Goal: Task Accomplishment & Management: Manage account settings

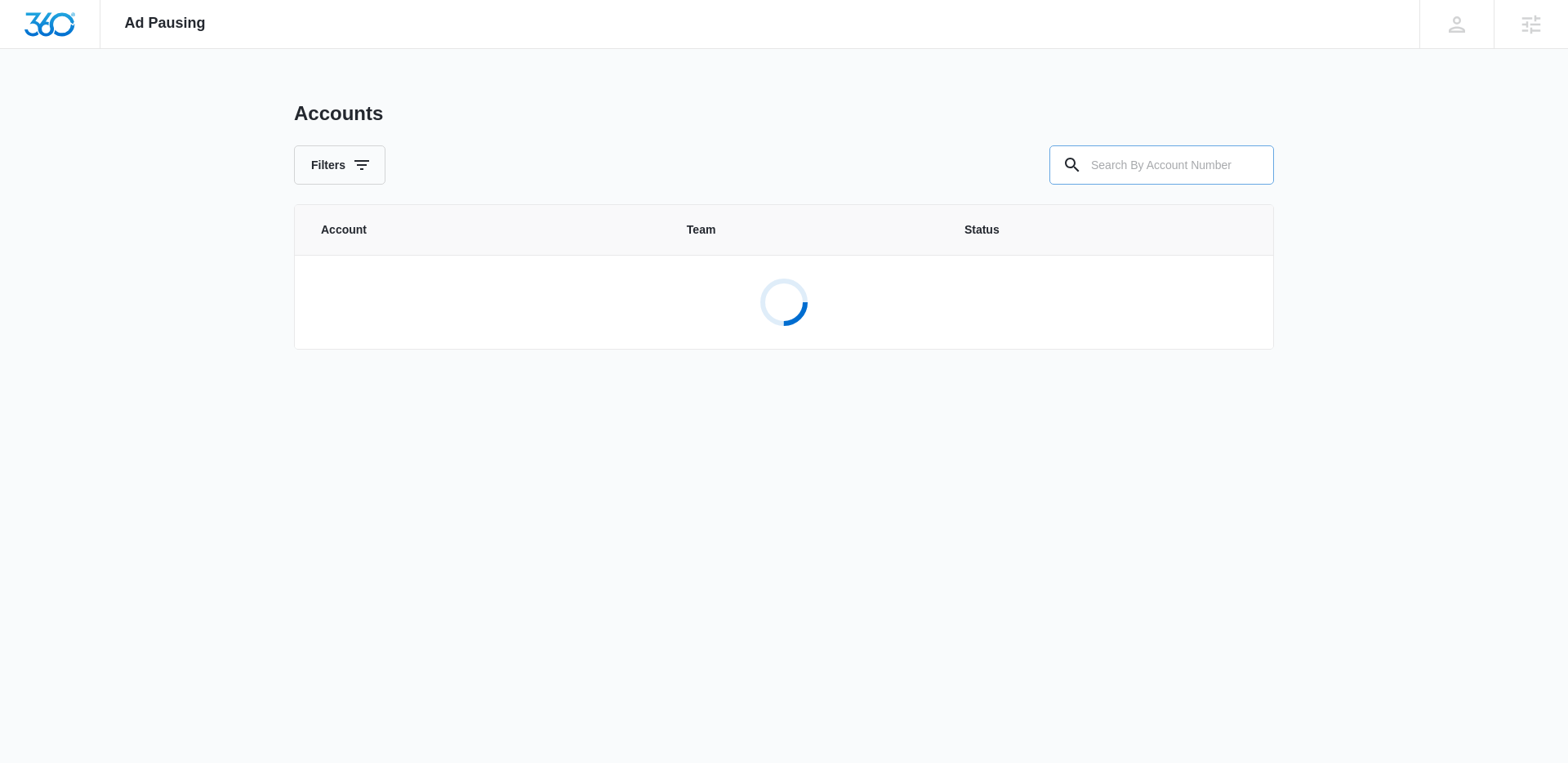
click at [1121, 182] on input "text" at bounding box center [1161, 164] width 225 height 39
paste input "M313841"
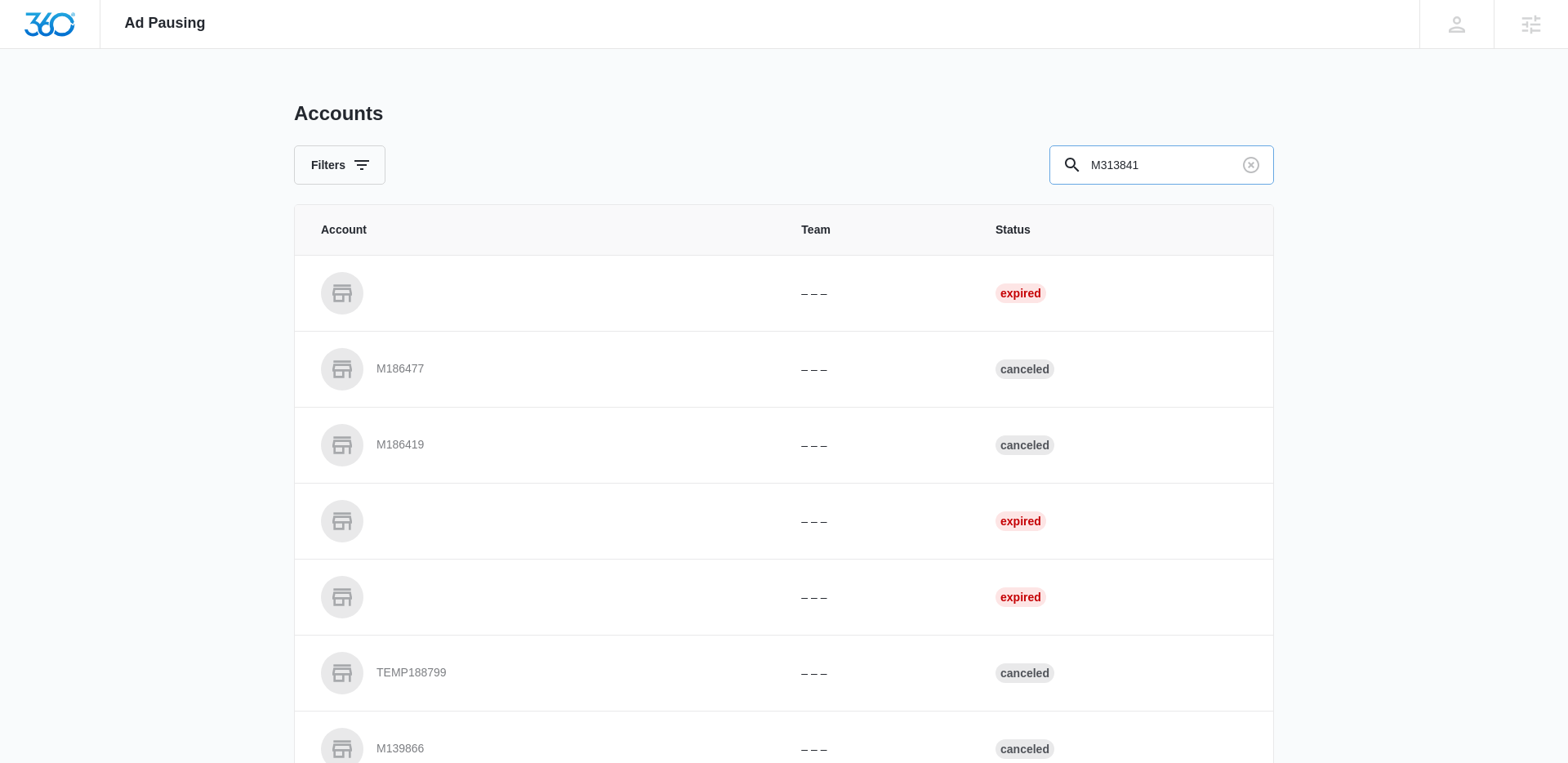
type input "M313841"
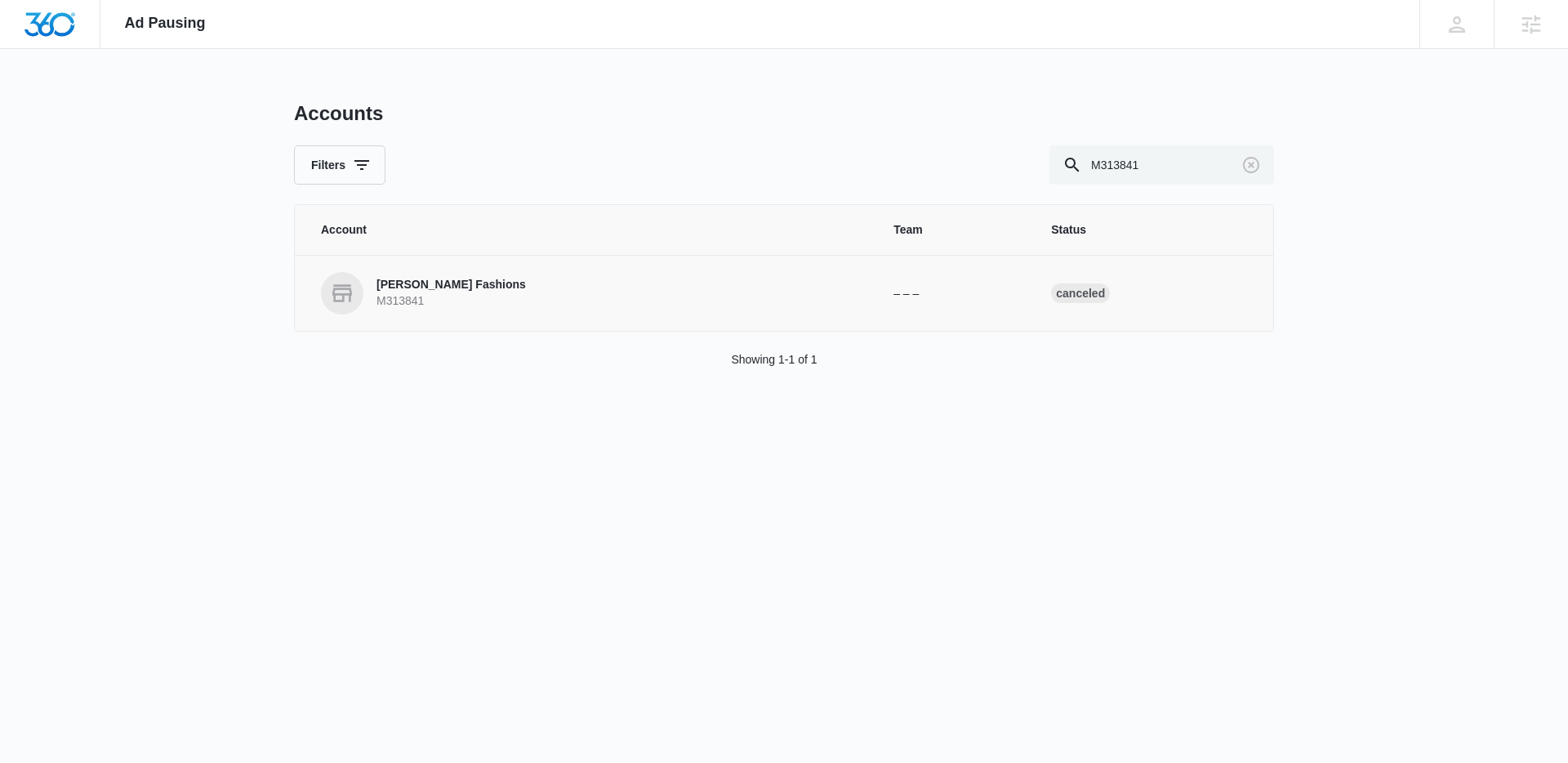
click at [412, 281] on p "[PERSON_NAME] Fashions" at bounding box center [451, 285] width 149 height 17
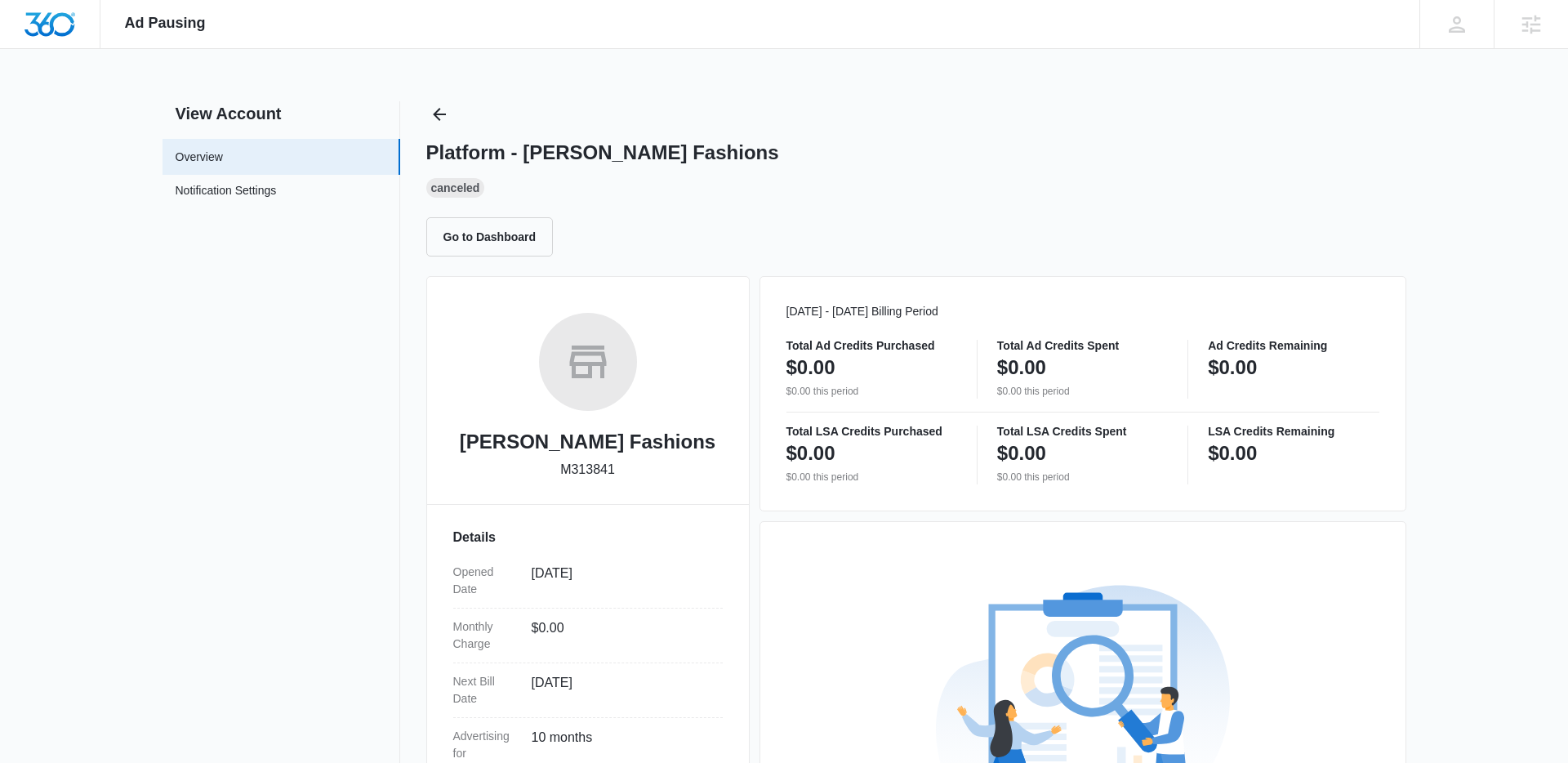
click at [454, 126] on div "Platform - [PERSON_NAME] Fashions Canceled Go to Dashboard" at bounding box center [916, 179] width 980 height 156
click at [443, 116] on icon "Back" at bounding box center [439, 114] width 20 height 20
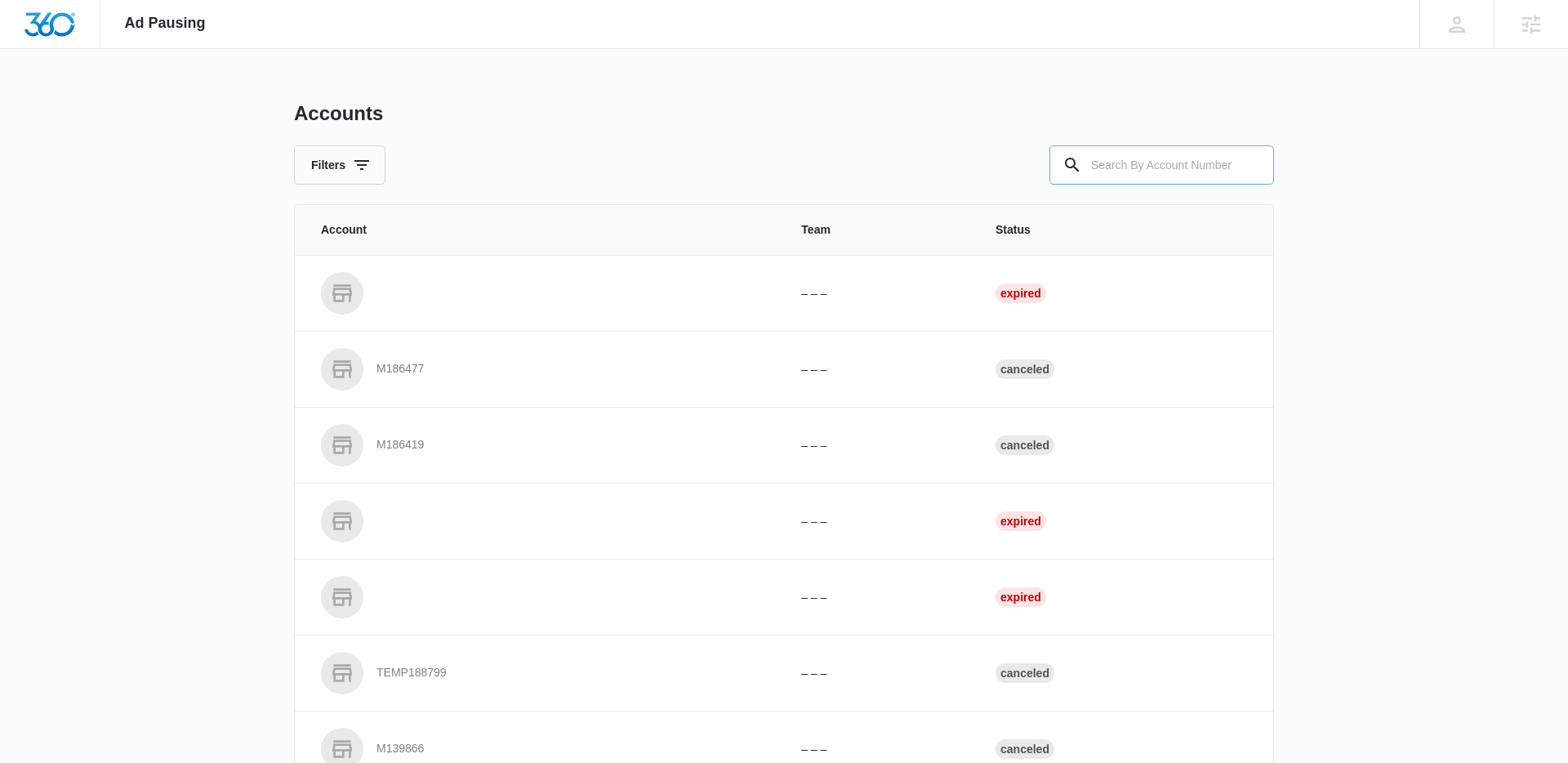
click at [1165, 176] on input "text" at bounding box center [1161, 164] width 225 height 39
paste input "M309256"
type input "M309256"
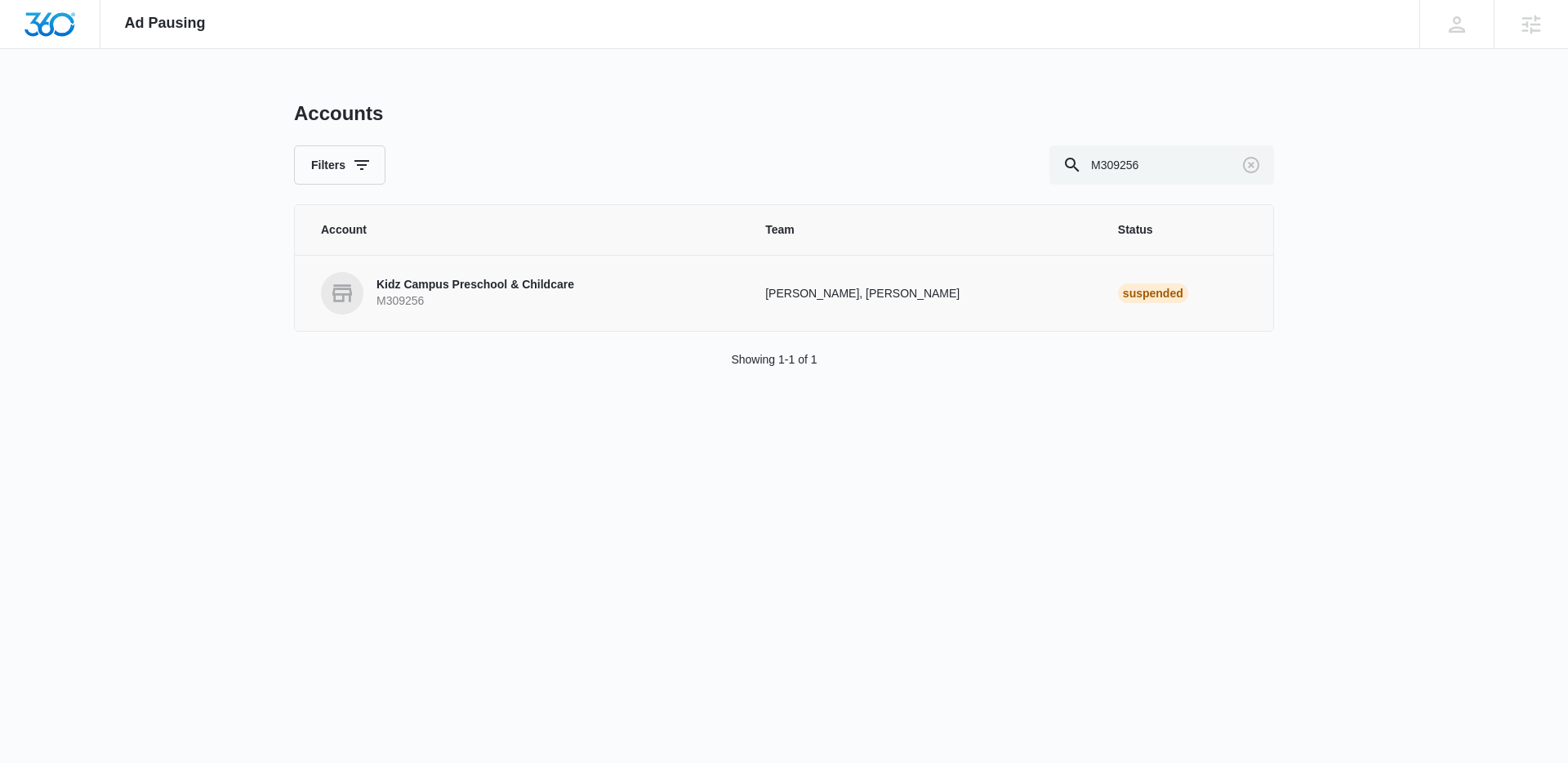
click at [566, 282] on p "Kidz Campus Preschool & Childcare" at bounding box center [474, 285] width 197 height 17
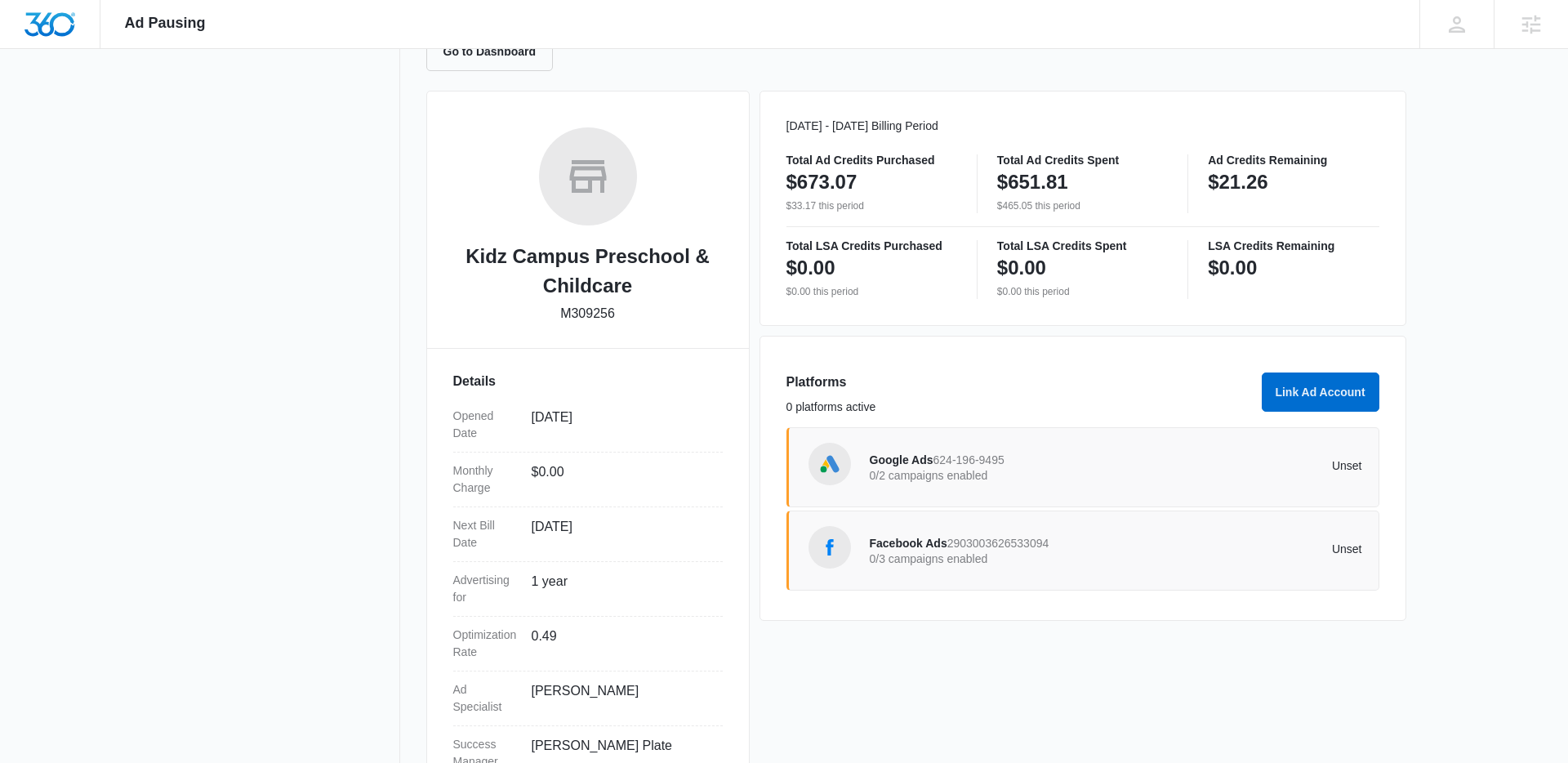
scroll to position [187, 0]
click at [1194, 583] on div "Facebook Ads 2903003626533094 0/3 campaigns enabled Unset" at bounding box center [1082, 549] width 592 height 80
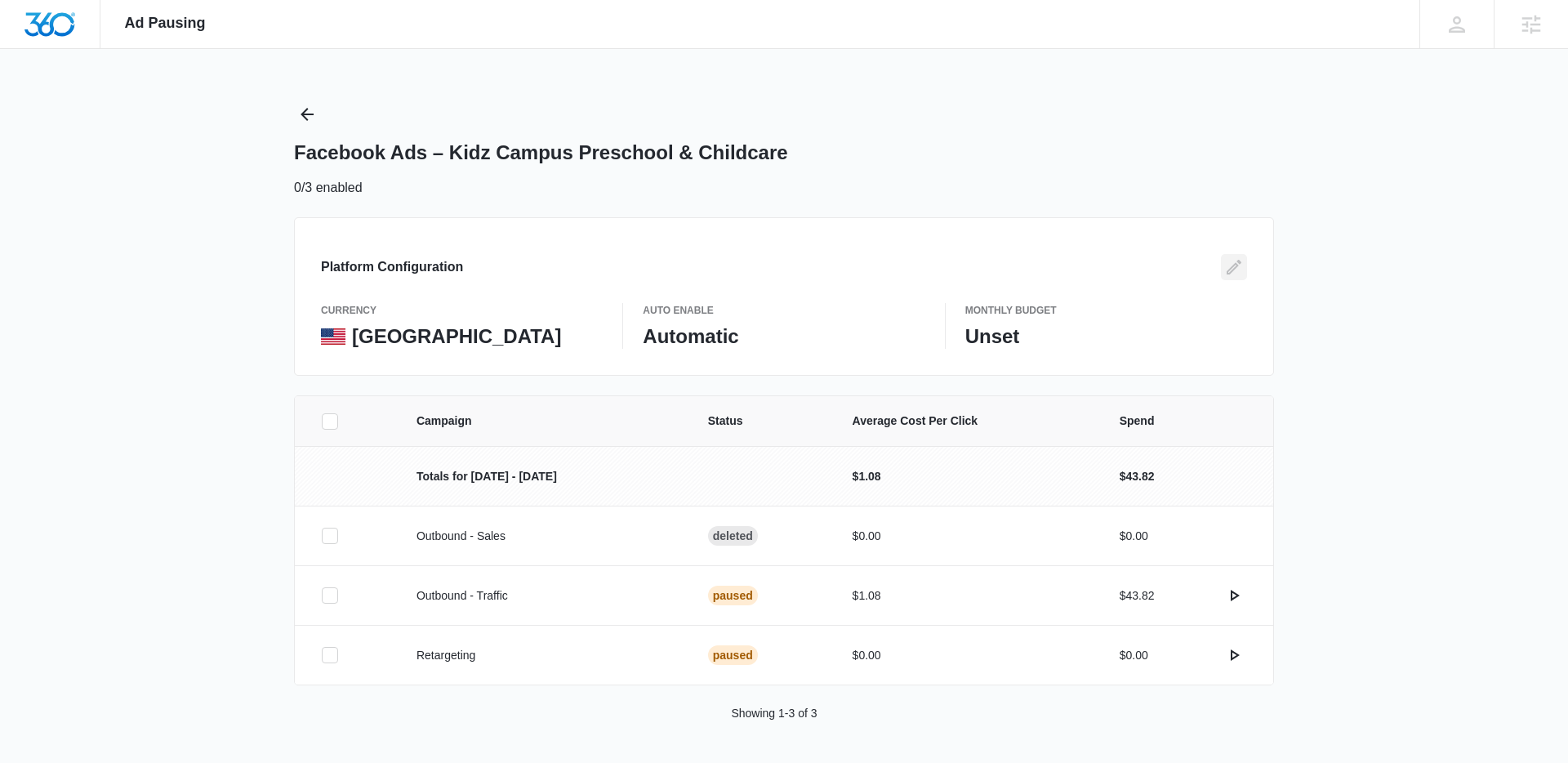
click at [1234, 273] on icon "Edit" at bounding box center [1234, 267] width 20 height 20
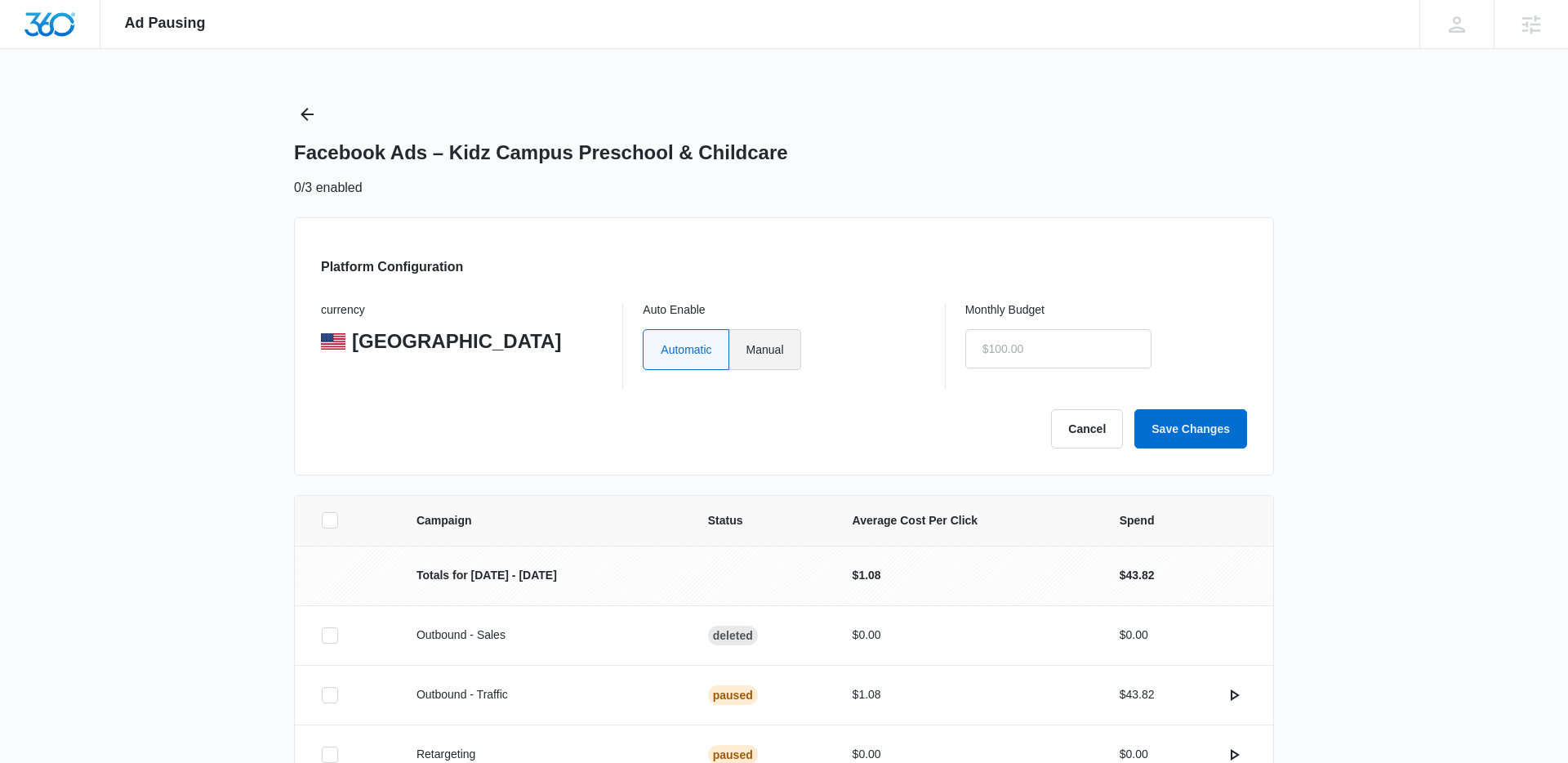
click at [760, 339] on label "Manual" at bounding box center [764, 349] width 72 height 41
click at [746, 348] on input "Manual" at bounding box center [745, 348] width 1 height 1
radio input "true"
drag, startPoint x: 1002, startPoint y: 348, endPoint x: 997, endPoint y: 341, distance: 8.6
click at [1002, 348] on input "text" at bounding box center [1058, 348] width 186 height 39
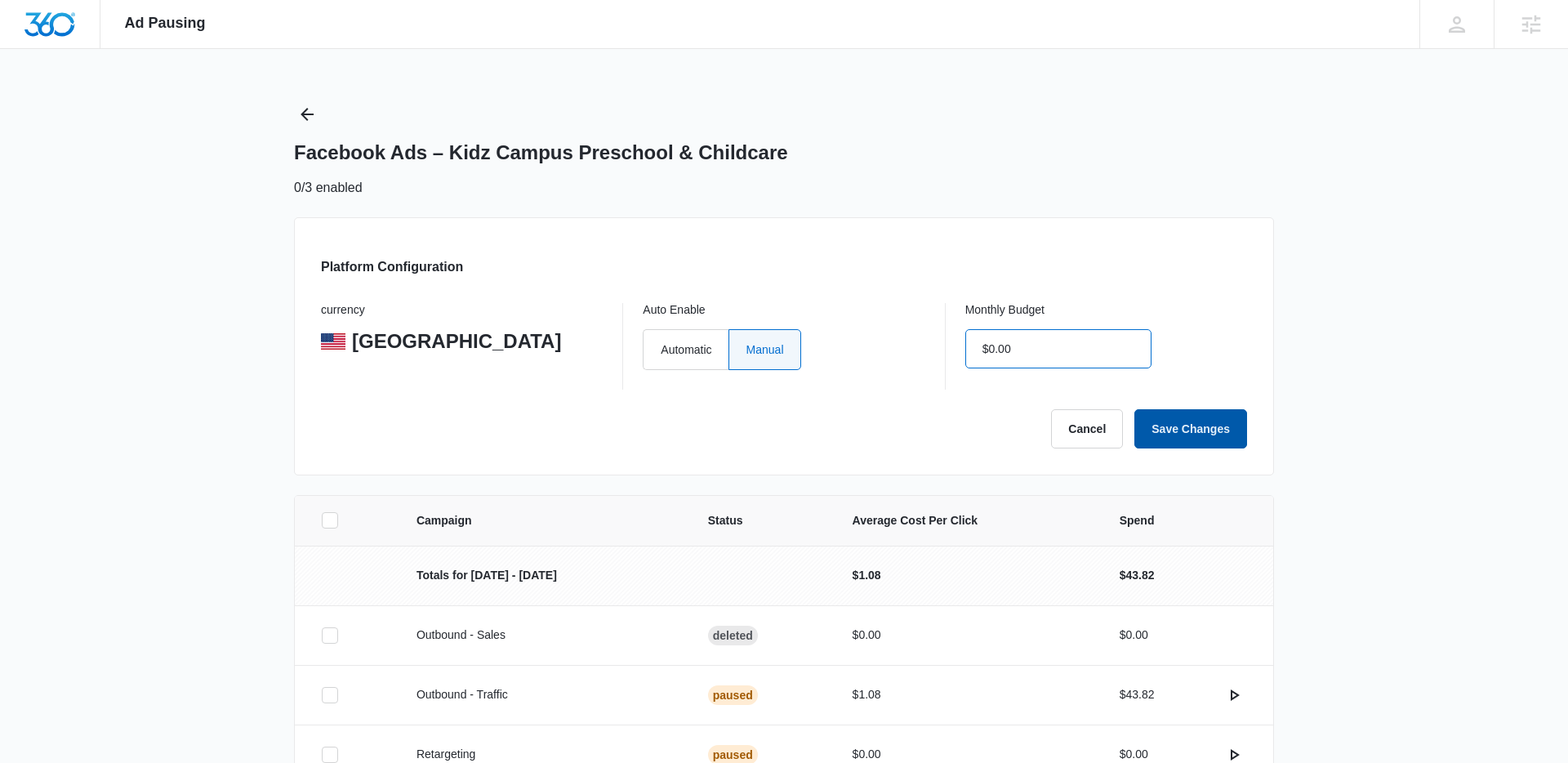
type input "$0.00"
click at [1187, 415] on button "Save Changes" at bounding box center [1191, 428] width 113 height 39
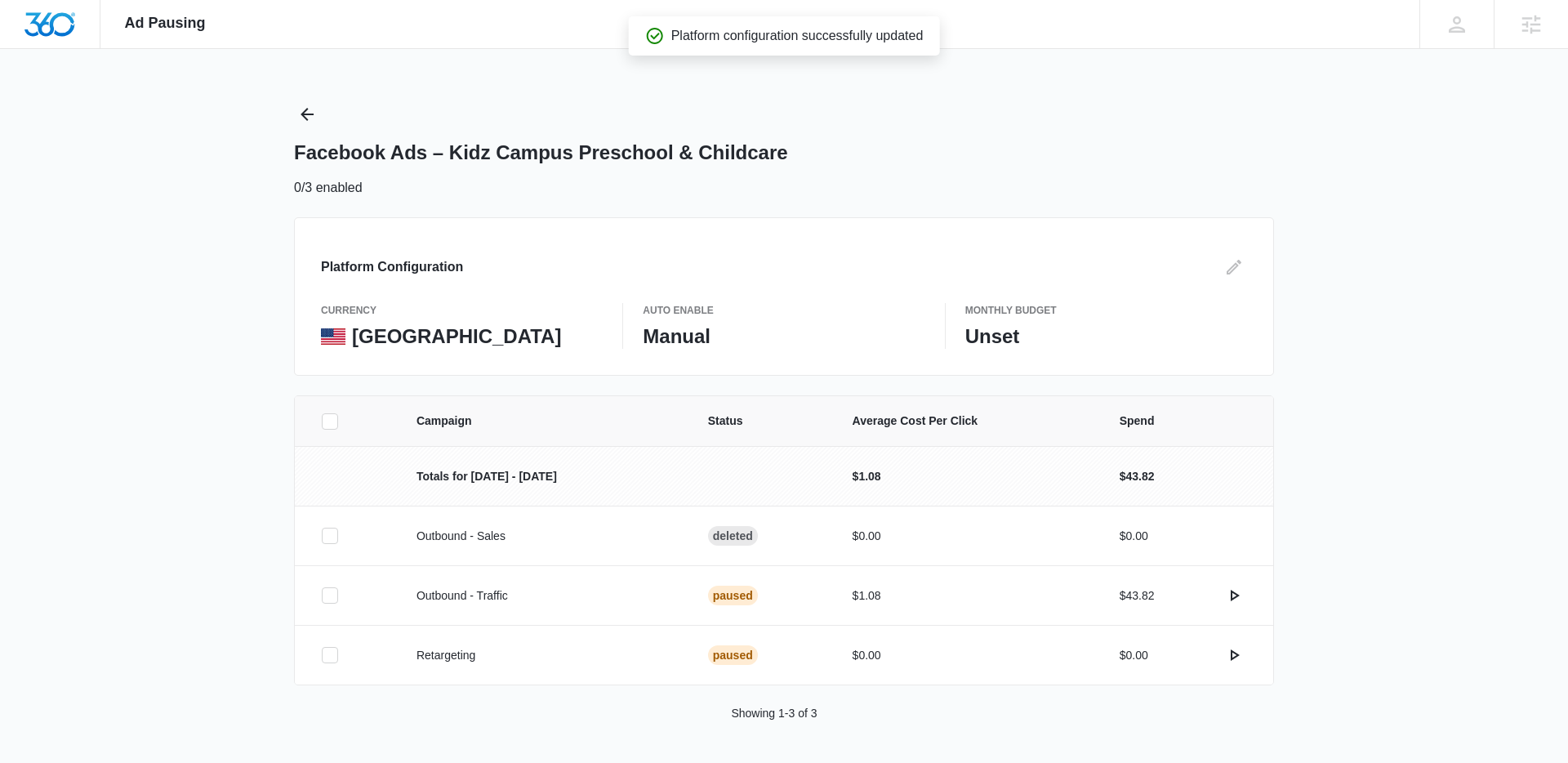
click at [296, 135] on div "Facebook Ads – Kidz Campus Preschool & Childcare 0/3 enabled" at bounding box center [784, 149] width 980 height 96
click at [307, 123] on icon "Back" at bounding box center [307, 114] width 20 height 20
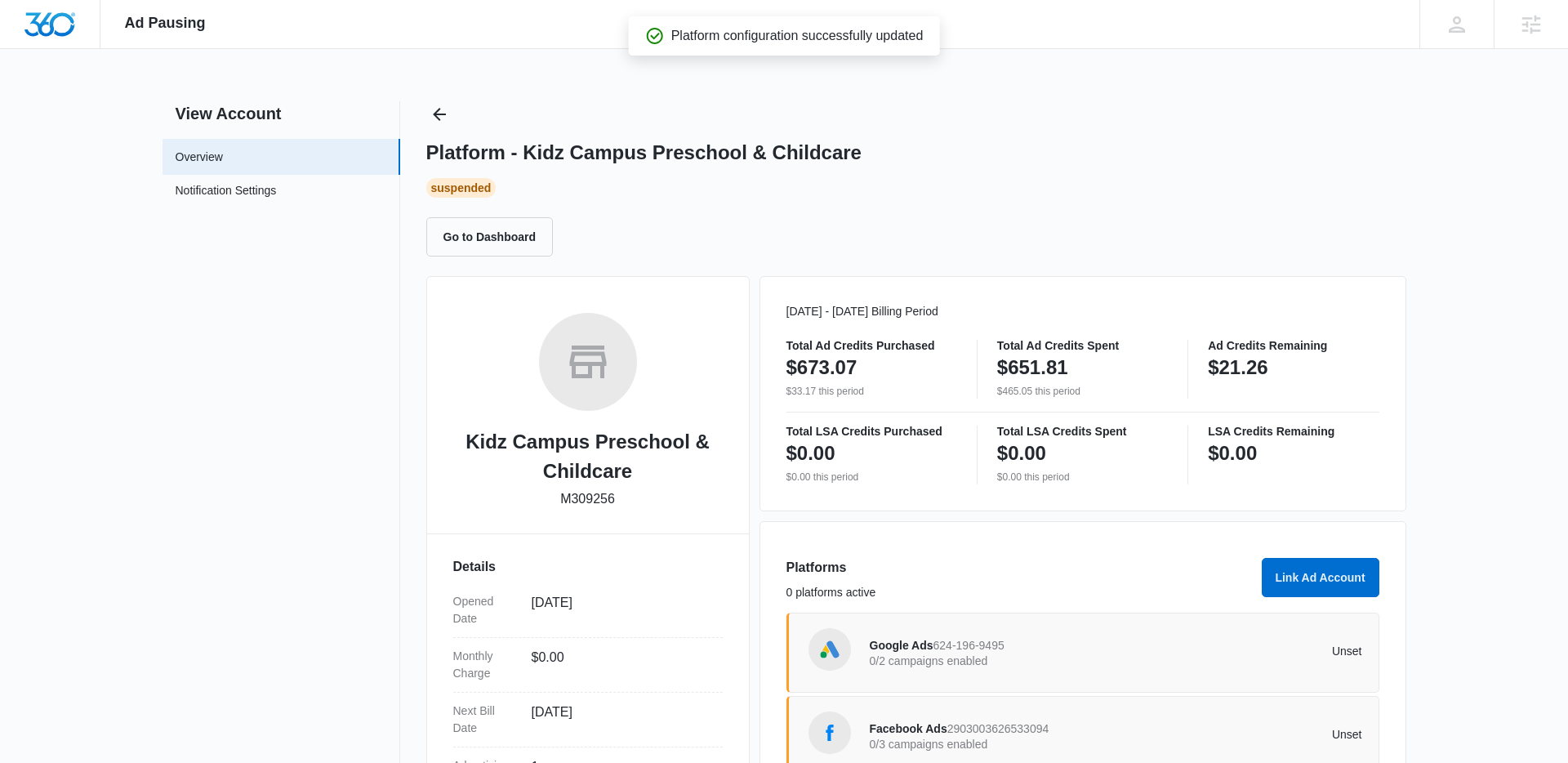
click at [939, 670] on div "Google Ads 624-196-9495 0/2 campaigns enabled Unset" at bounding box center [1115, 653] width 493 height 46
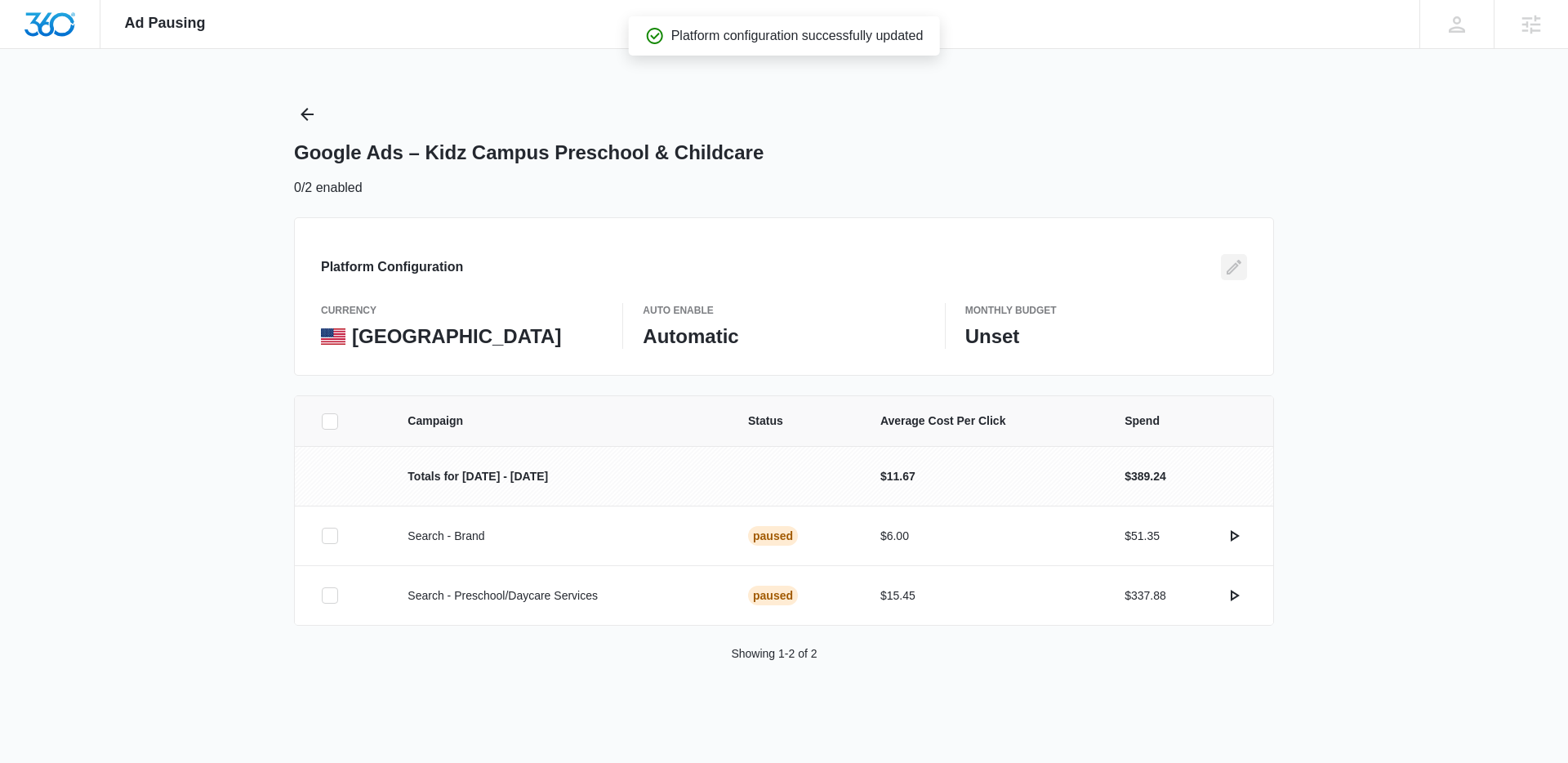
click at [1231, 266] on icon "Edit" at bounding box center [1234, 267] width 15 height 15
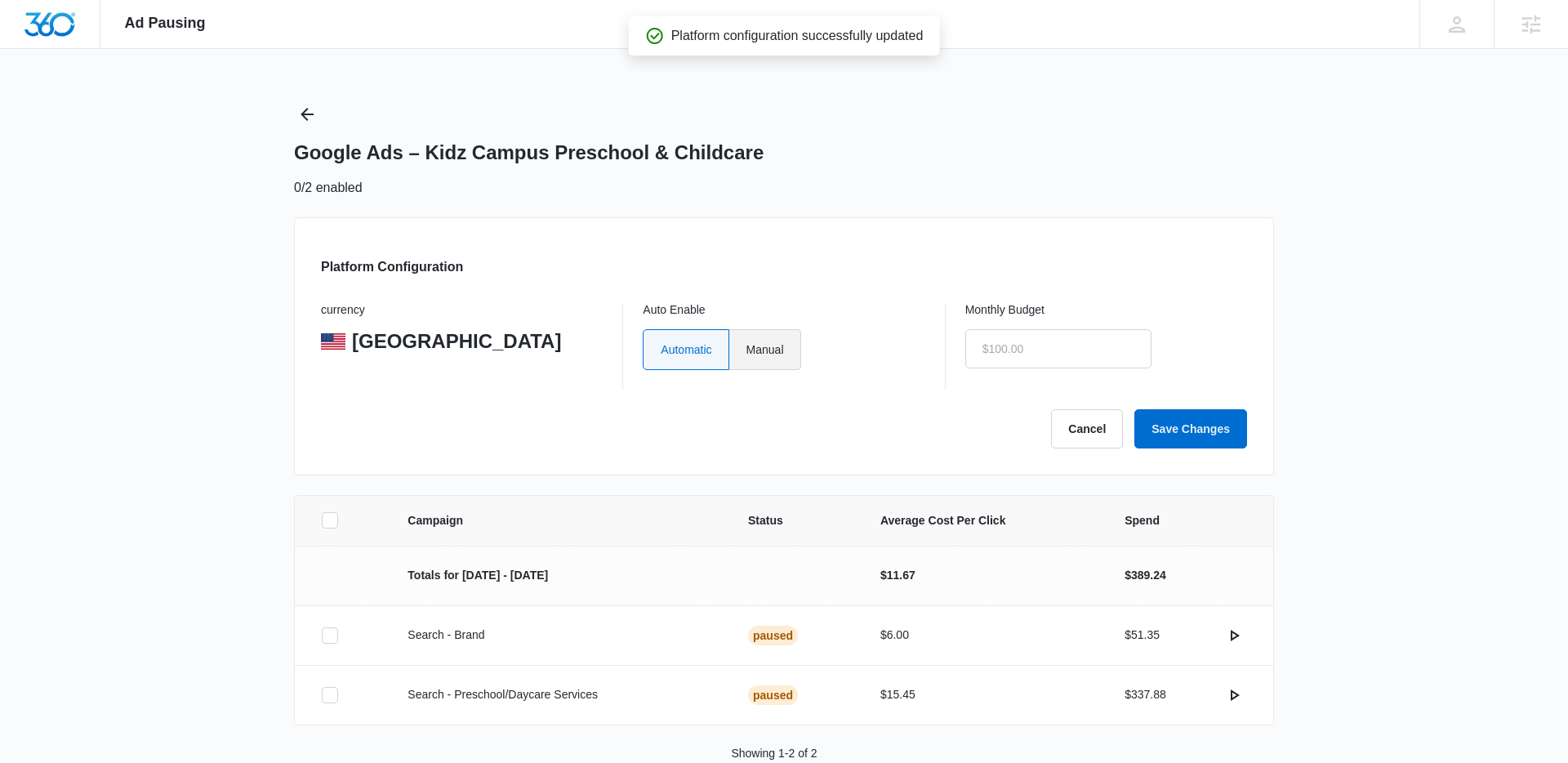
click at [752, 349] on label "Manual" at bounding box center [764, 349] width 72 height 41
click at [1015, 354] on input "$0.00" at bounding box center [1058, 348] width 186 height 39
type input "$0.00"
click at [1193, 429] on button "Save Changes" at bounding box center [1191, 428] width 113 height 39
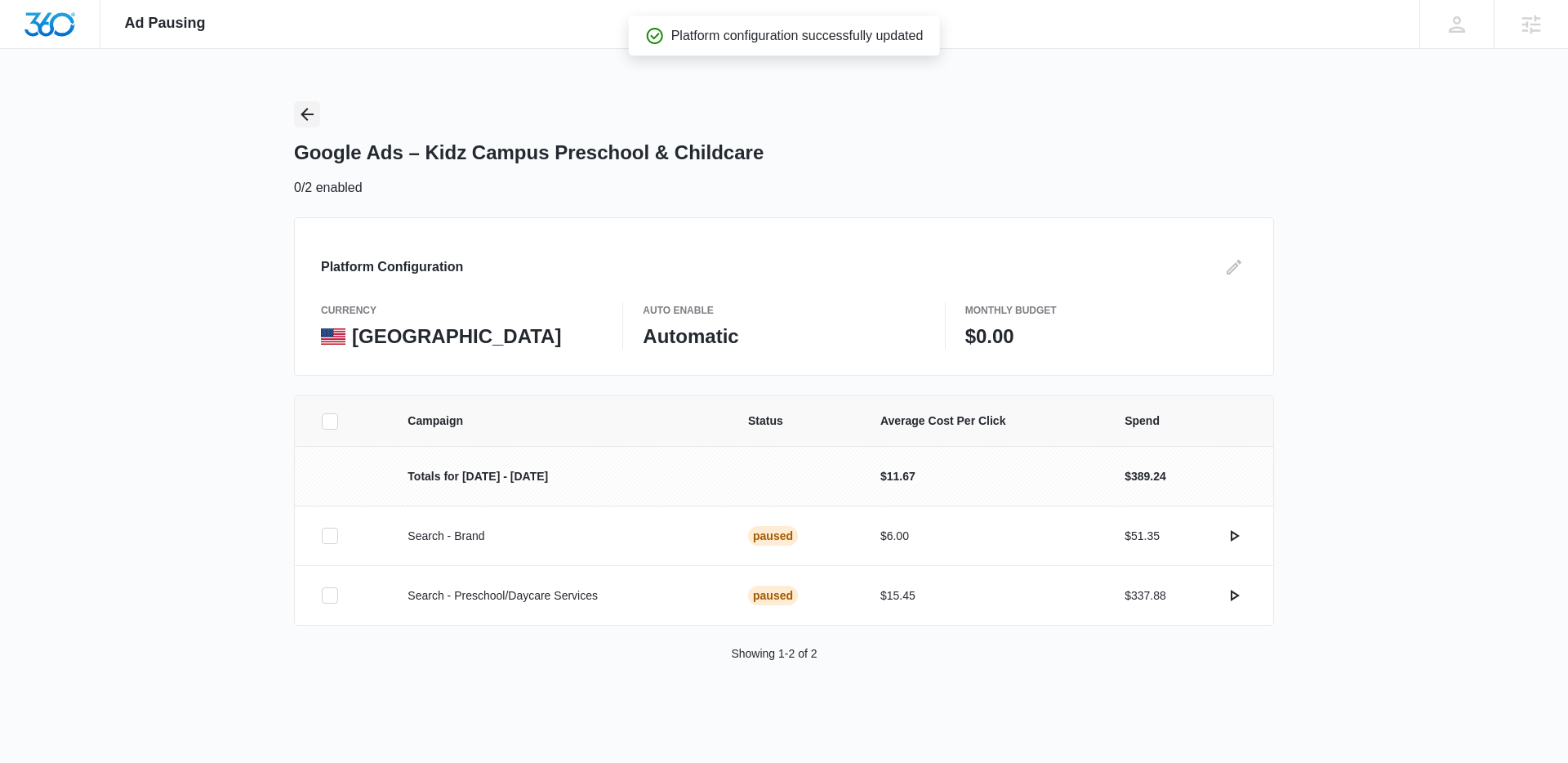
click at [315, 111] on icon "Back" at bounding box center [307, 114] width 20 height 20
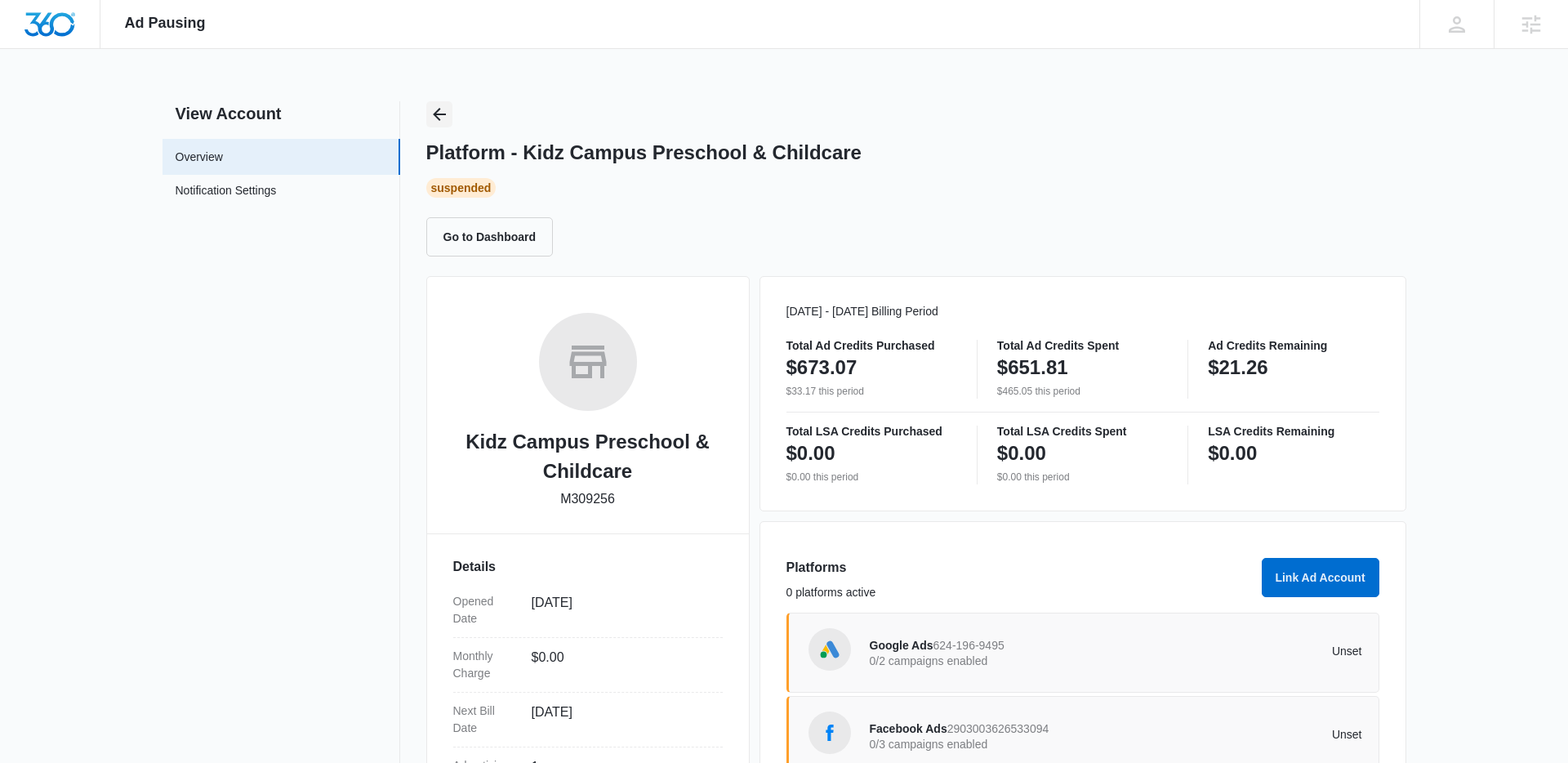
click at [442, 109] on icon "Back" at bounding box center [439, 114] width 20 height 20
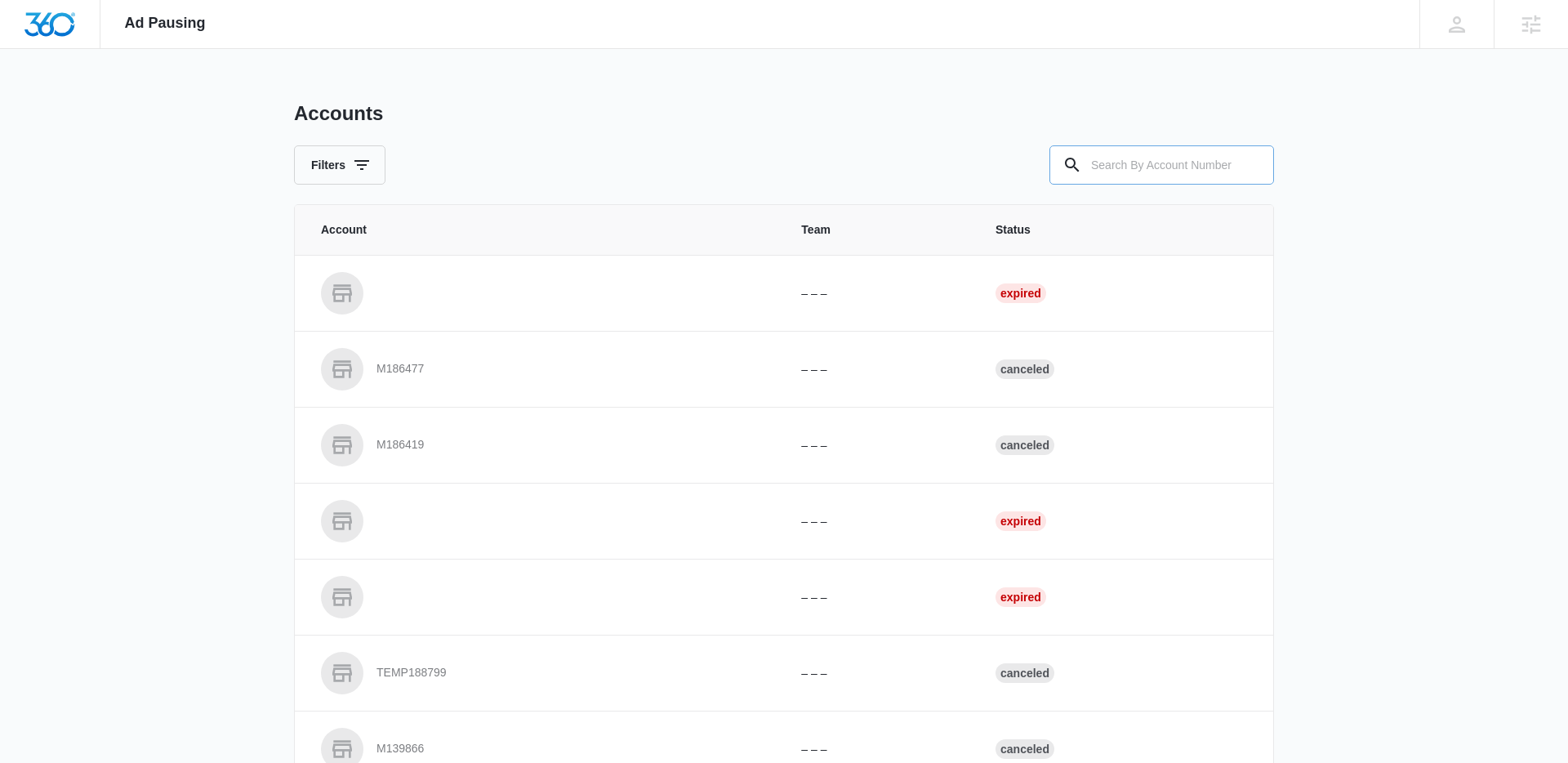
click at [1173, 183] on input "text" at bounding box center [1161, 164] width 225 height 39
paste input "M311547"
type input "M311547"
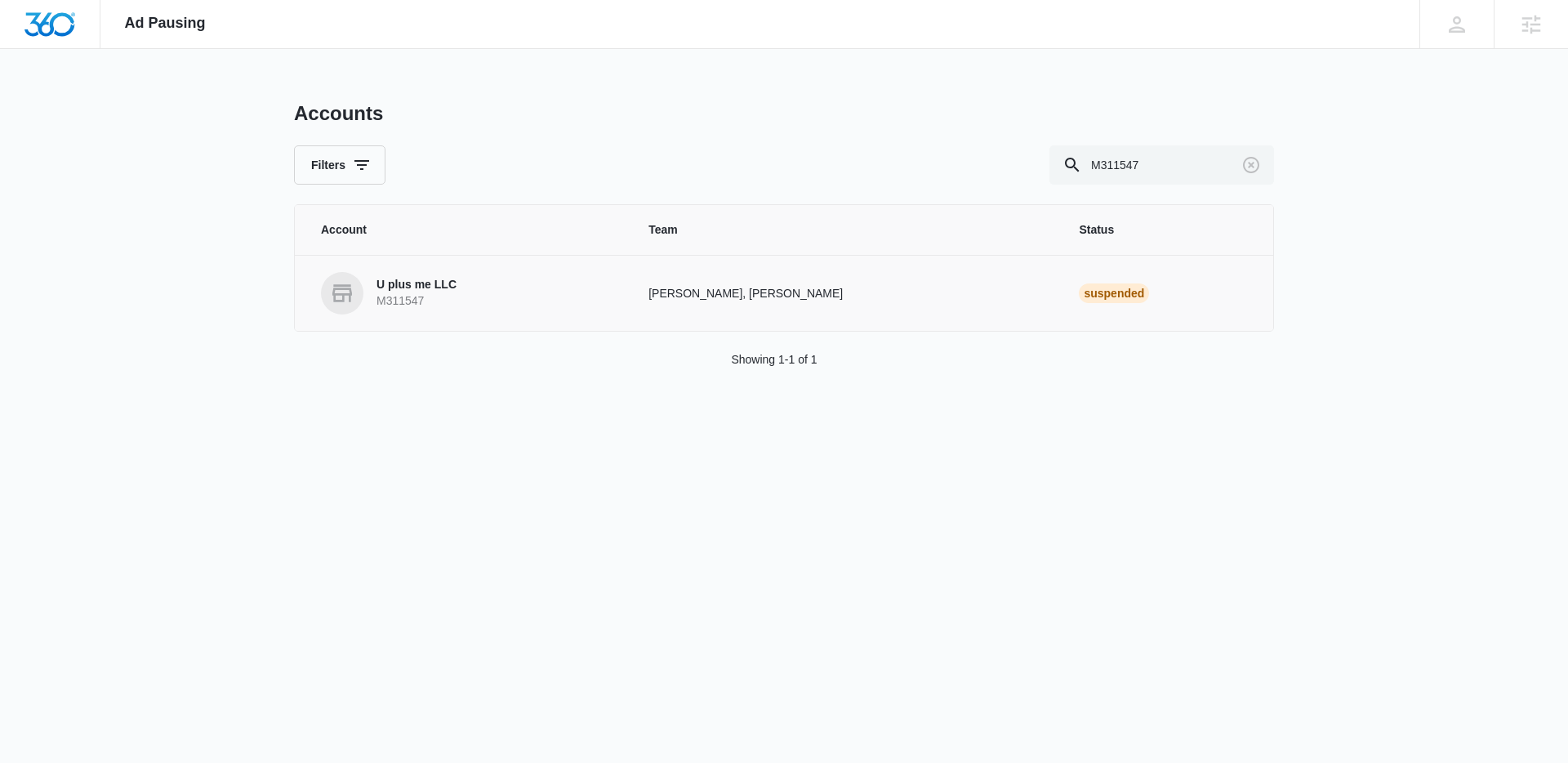
click at [450, 291] on p "U plus me LLC" at bounding box center [416, 285] width 80 height 17
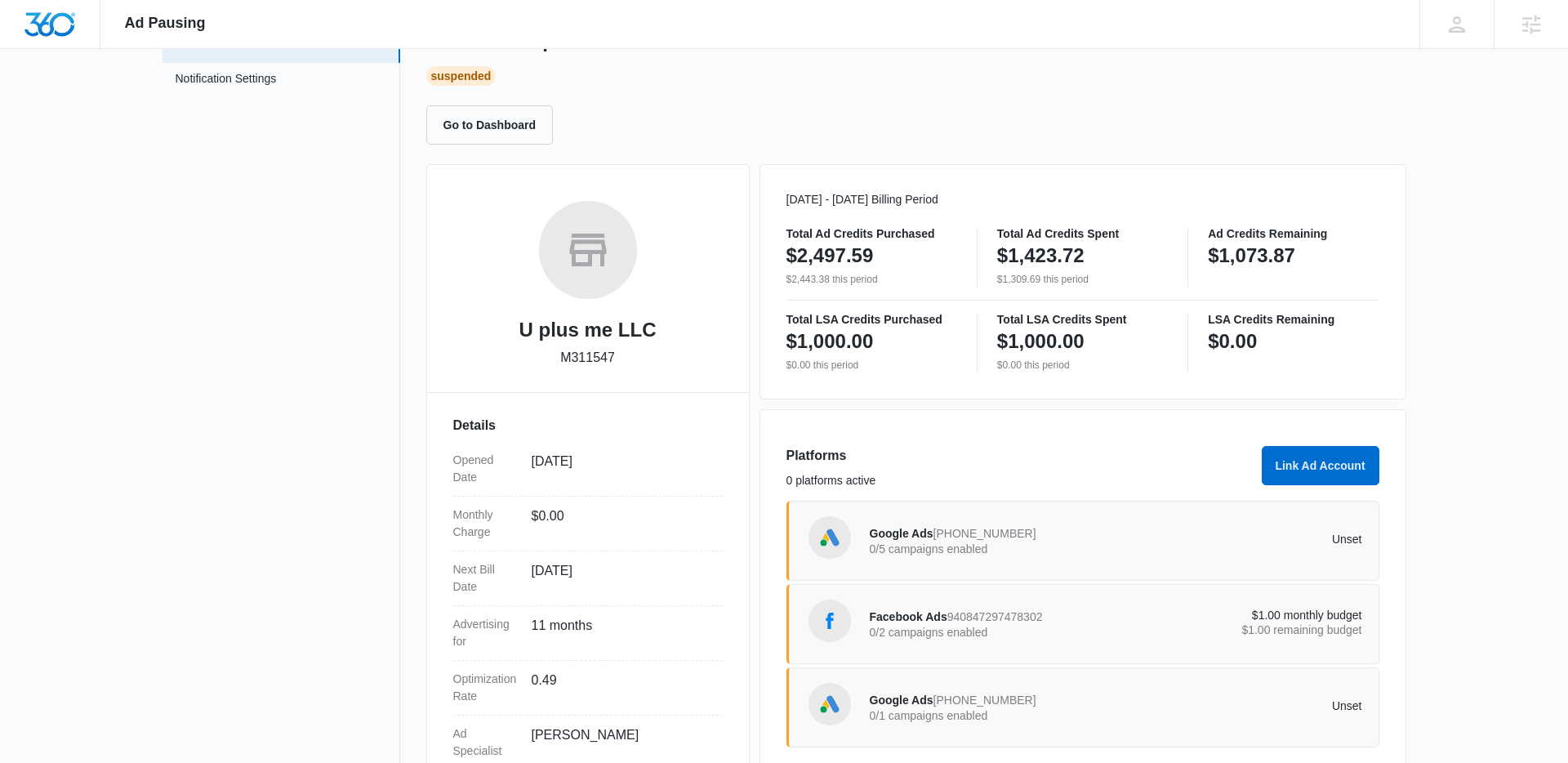
scroll to position [122, 0]
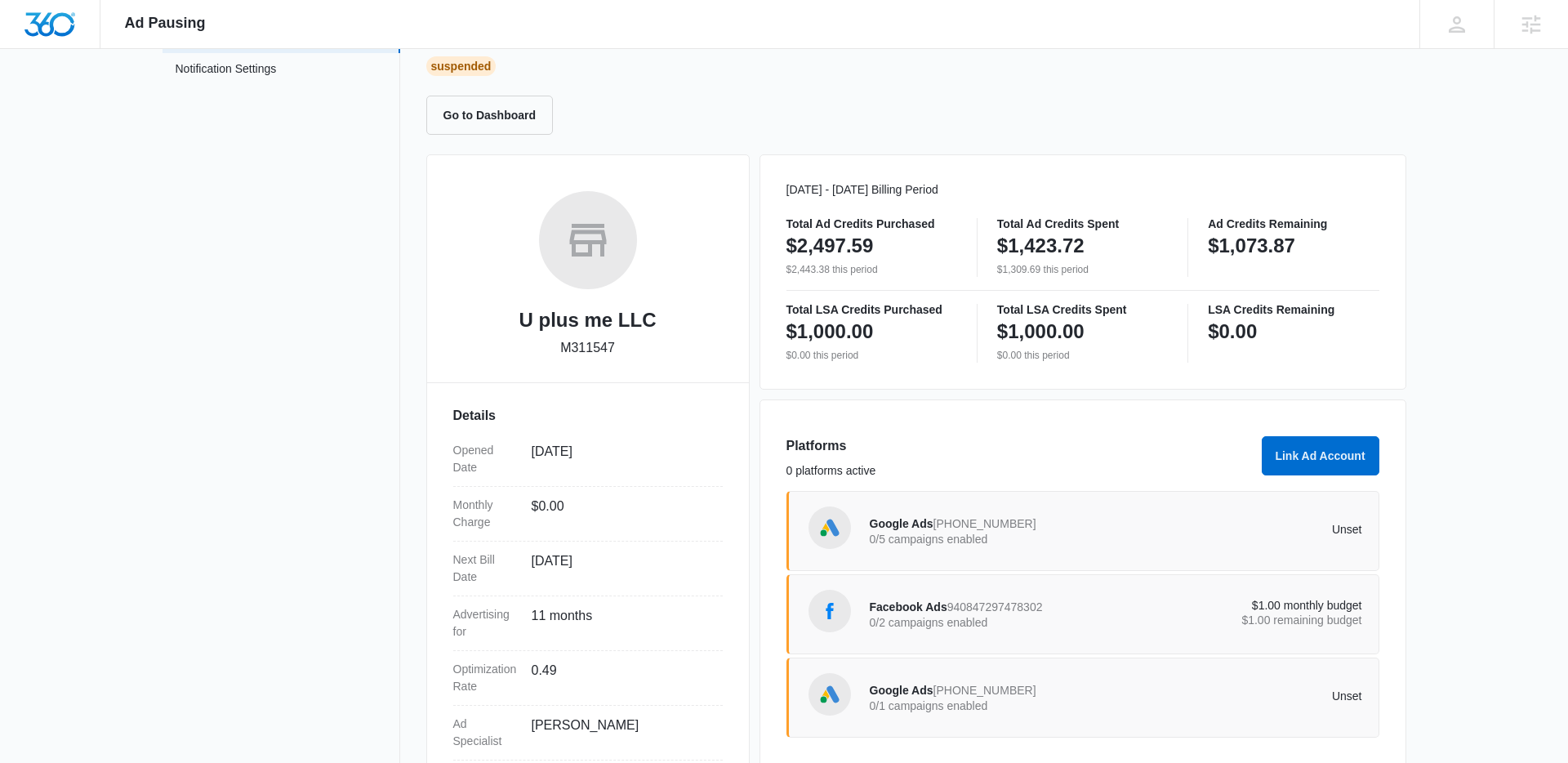
click at [1104, 543] on p "0/5 campaigns enabled" at bounding box center [993, 539] width 247 height 11
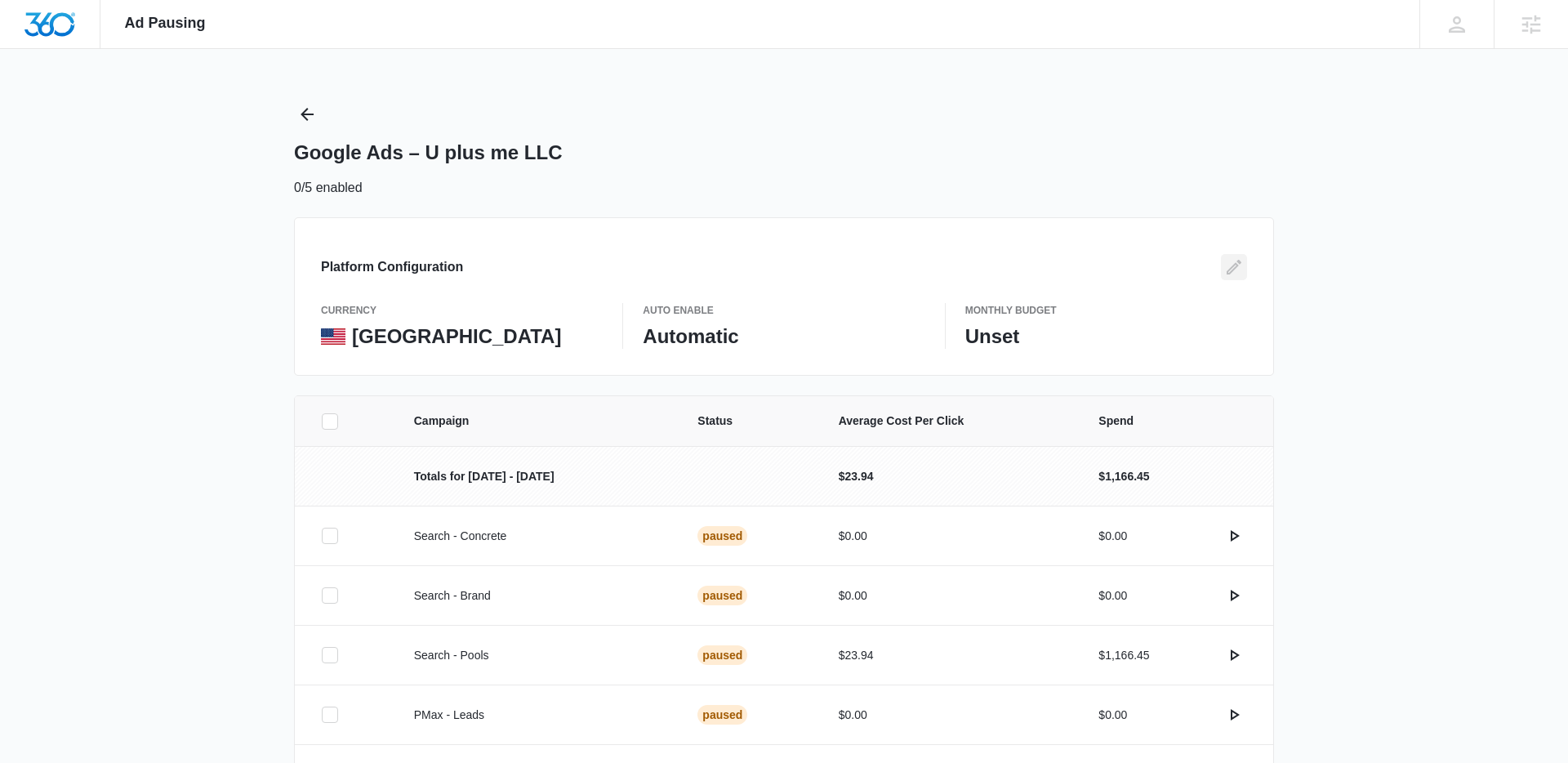
click at [1240, 279] on button "Edit" at bounding box center [1234, 267] width 26 height 26
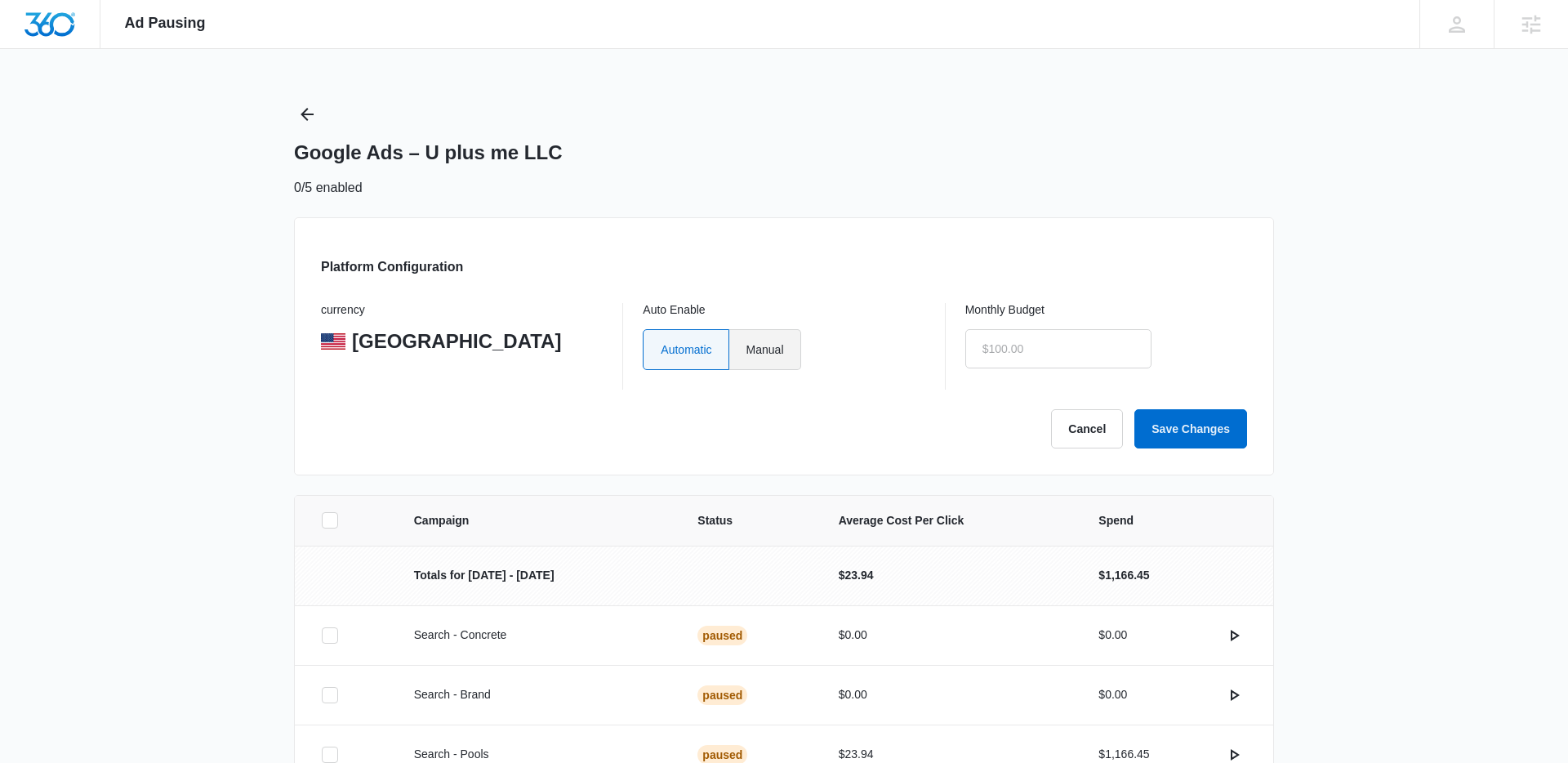
click at [796, 339] on label "Manual" at bounding box center [764, 349] width 72 height 41
click at [746, 348] on input "Manual" at bounding box center [745, 348] width 1 height 1
radio input "true"
click at [1035, 343] on input "text" at bounding box center [1058, 348] width 186 height 39
type input "$0.00"
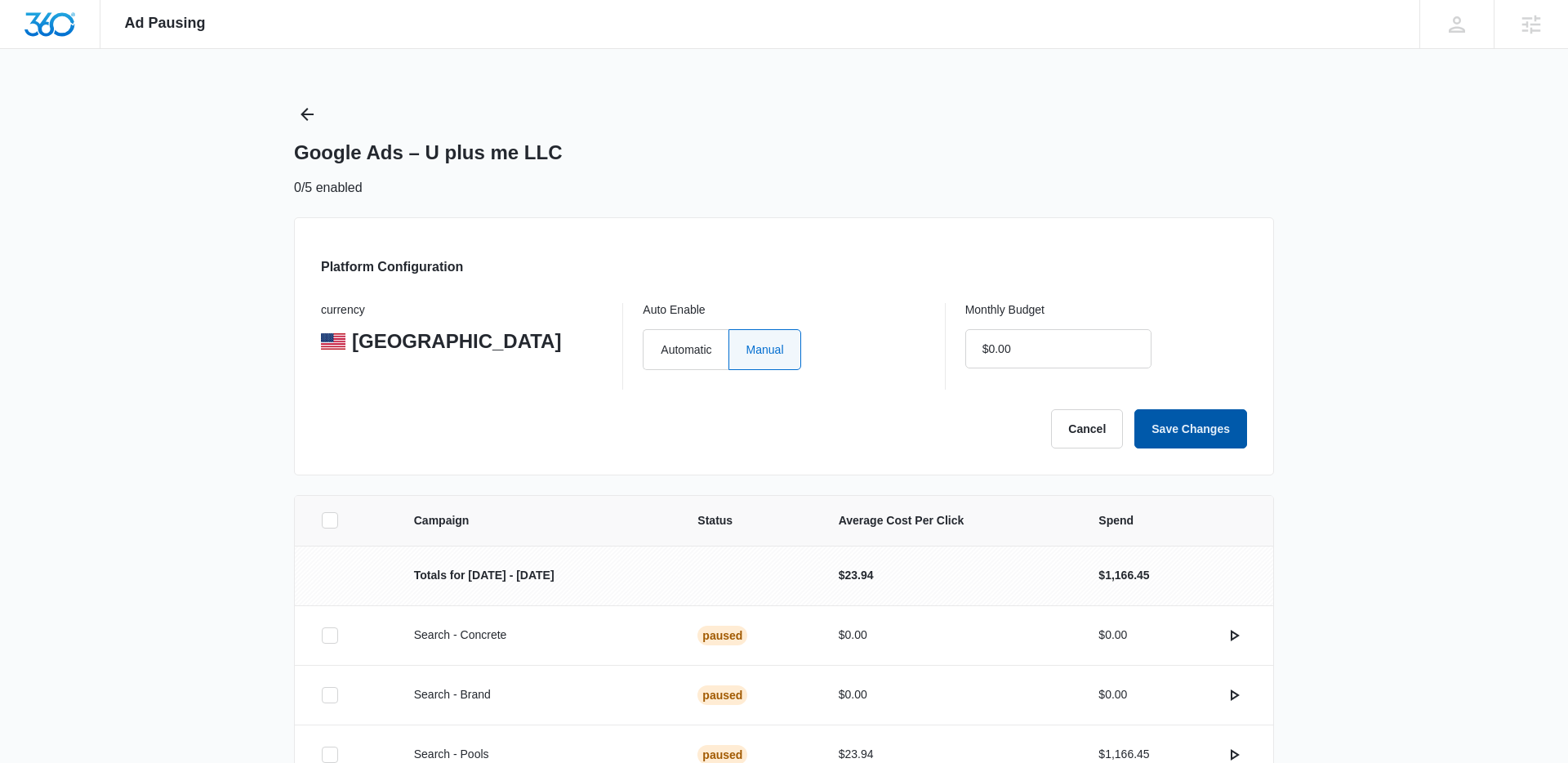
click at [1193, 427] on button "Save Changes" at bounding box center [1191, 428] width 113 height 39
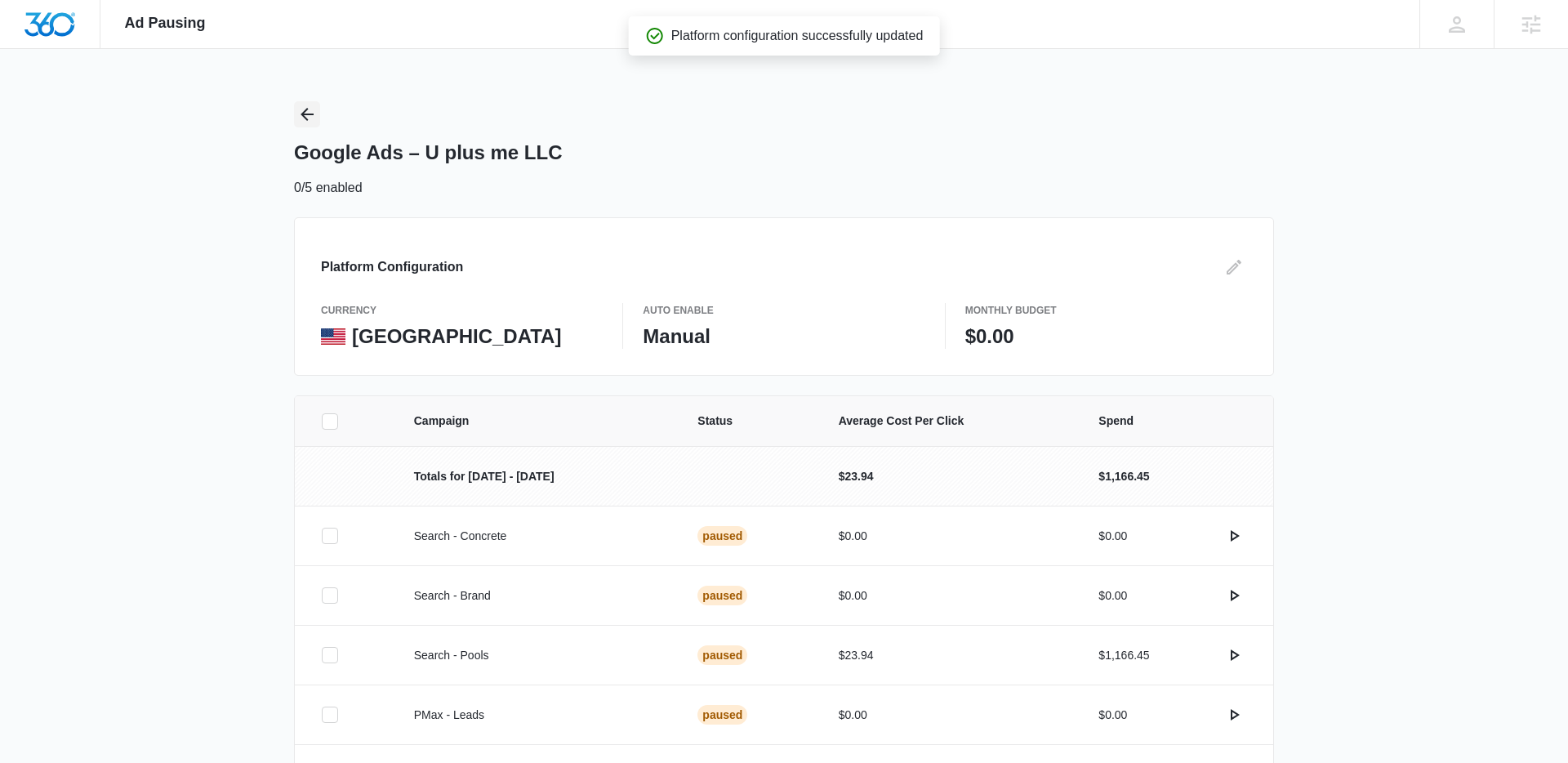
click at [314, 112] on icon "Back" at bounding box center [307, 114] width 20 height 20
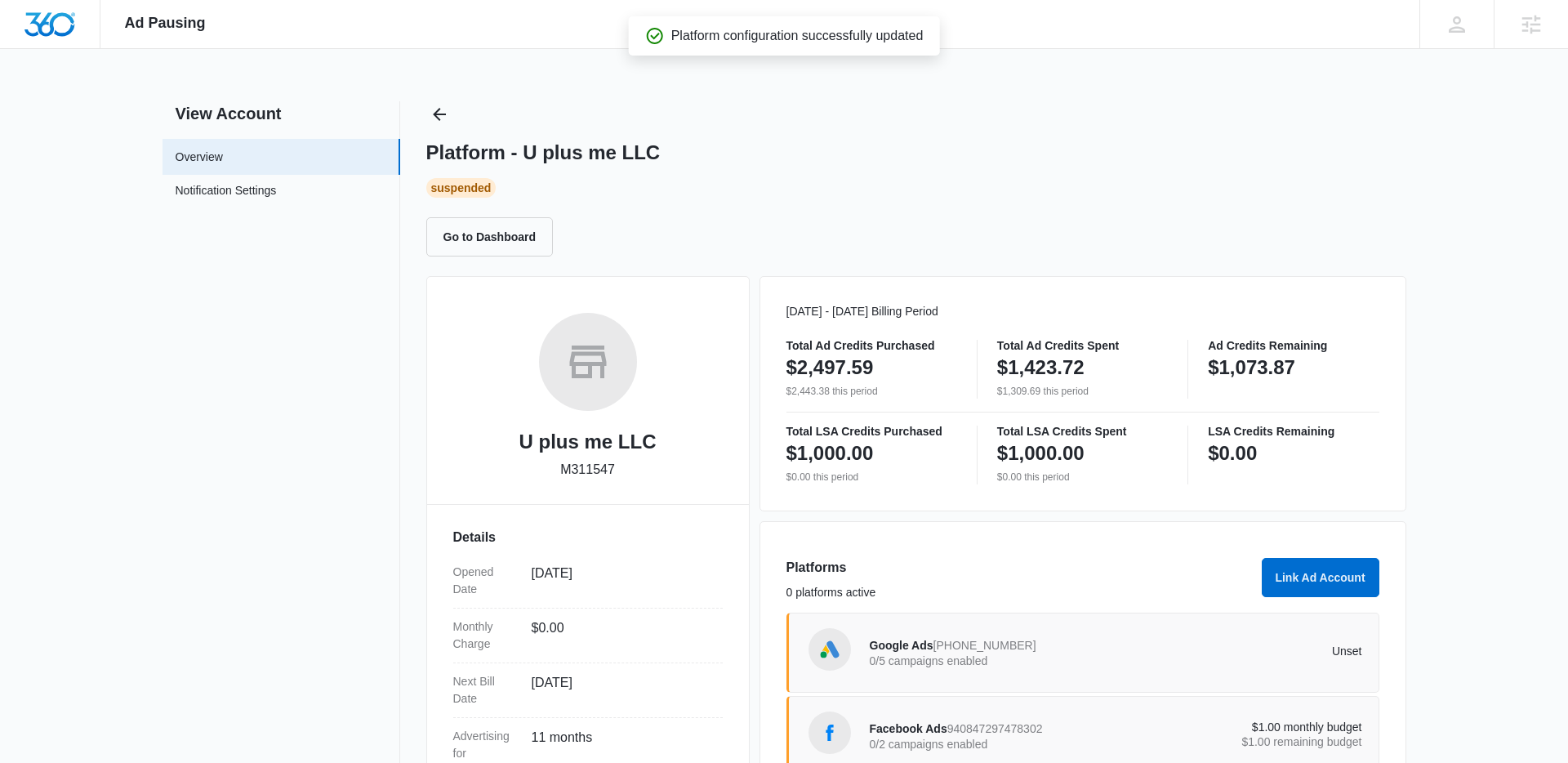
scroll to position [109, 0]
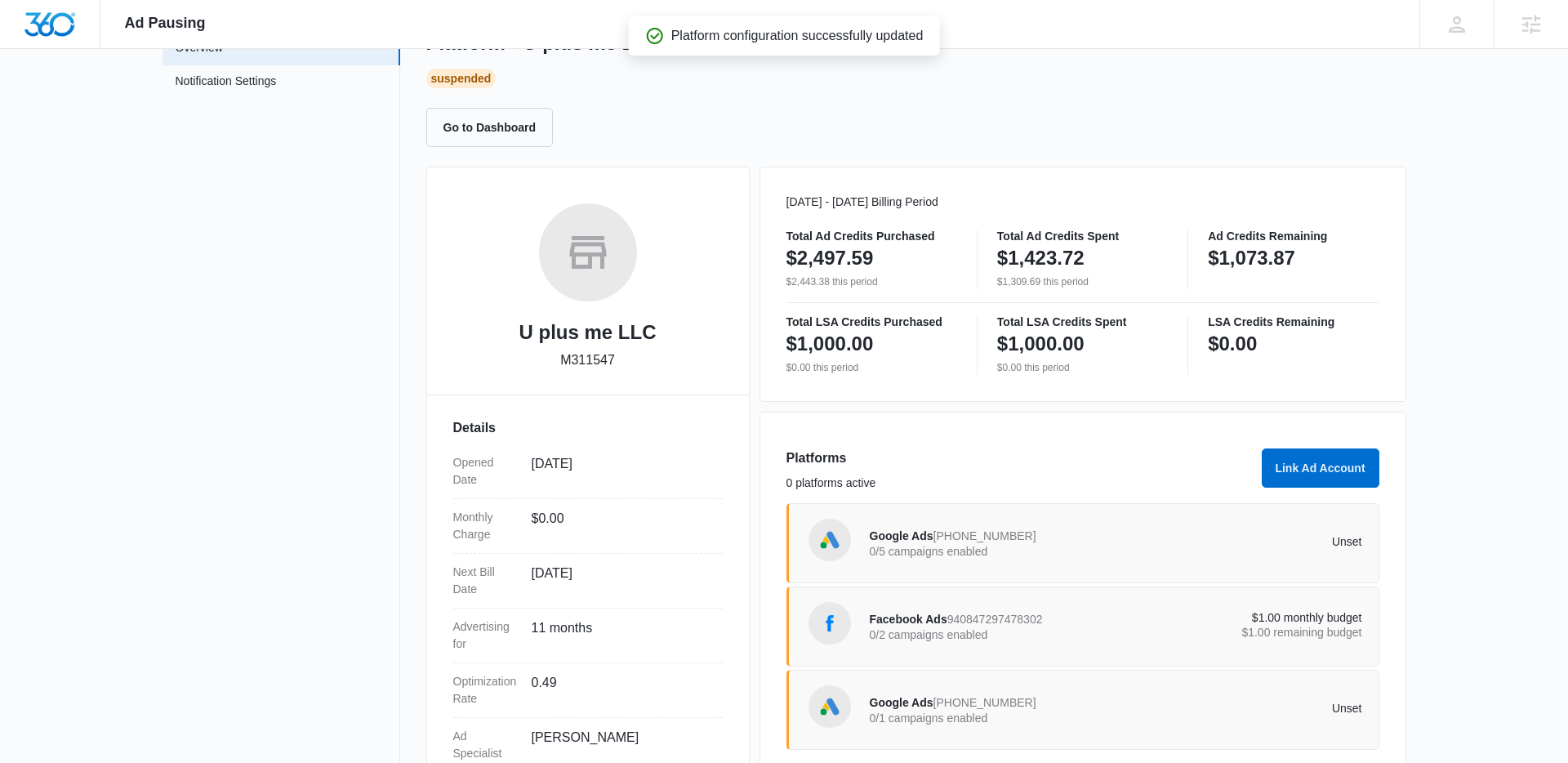
click at [1042, 617] on span "940847297478302" at bounding box center [995, 619] width 96 height 13
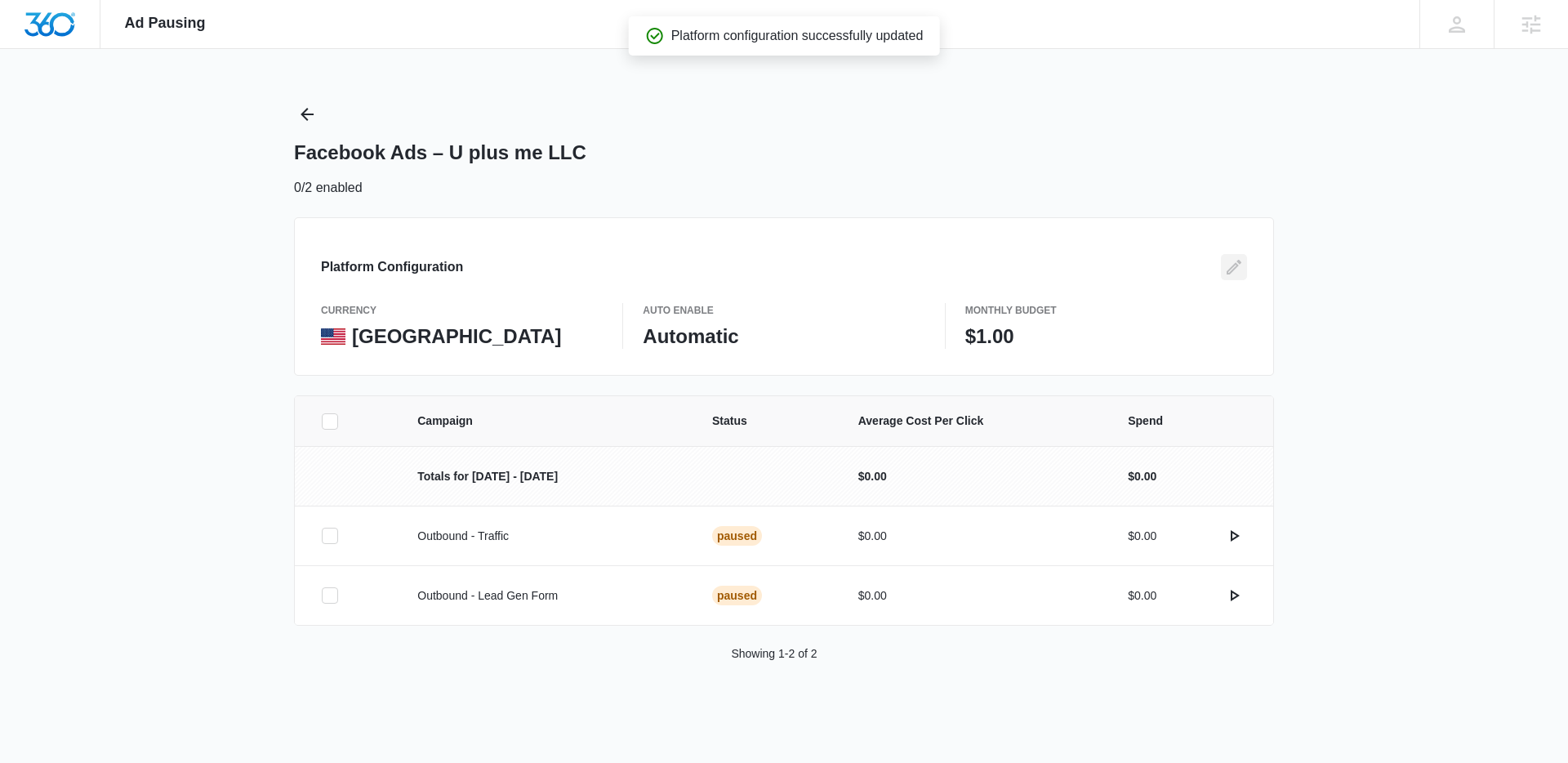
click at [1239, 279] on button "Edit" at bounding box center [1234, 267] width 26 height 26
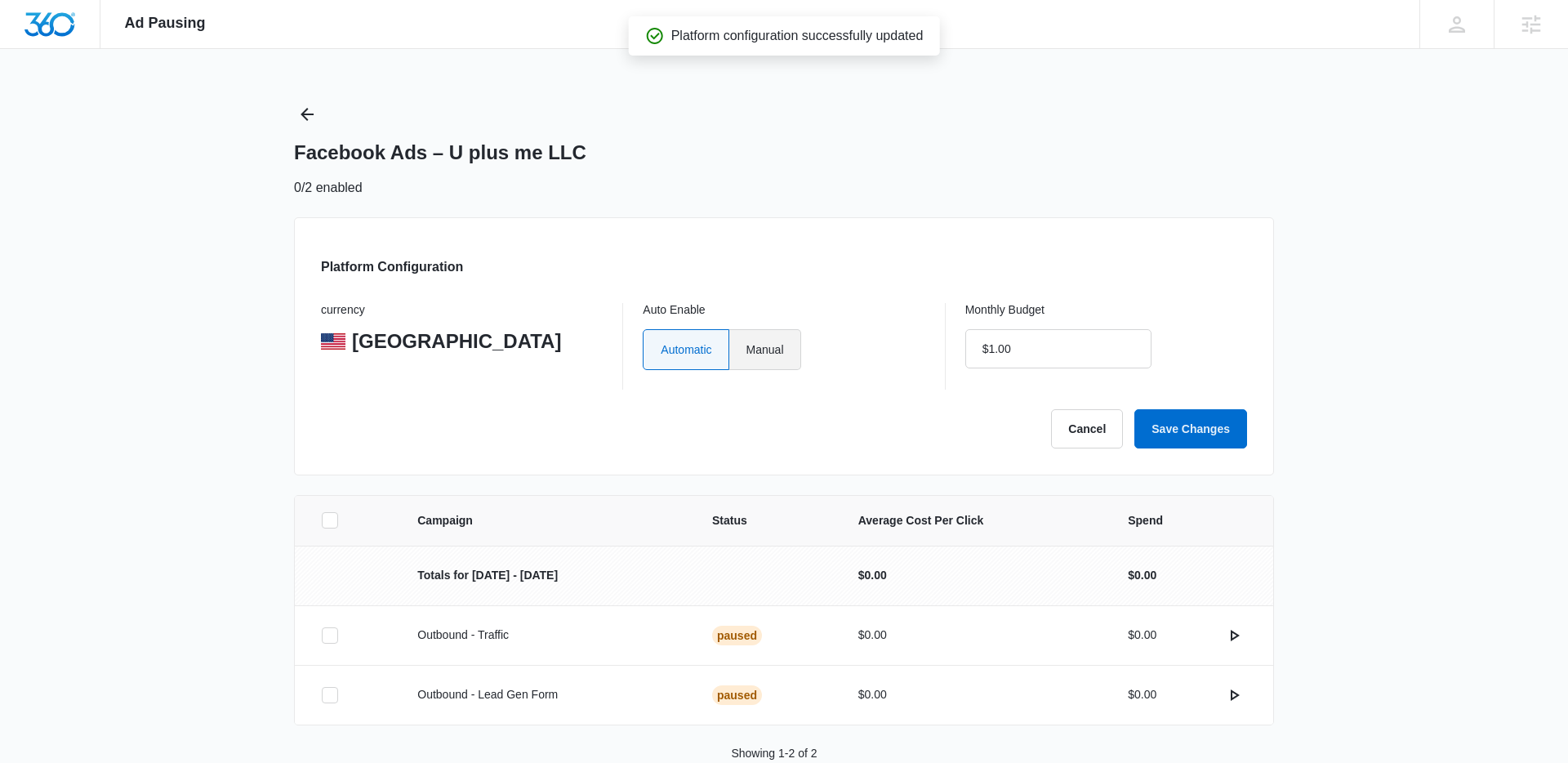
click at [783, 344] on label "Manual" at bounding box center [764, 349] width 72 height 41
click at [746, 348] on input "Manual" at bounding box center [745, 348] width 1 height 1
radio input "true"
click at [1062, 349] on input "$1.00" at bounding box center [1058, 348] width 186 height 39
type input "$0.00"
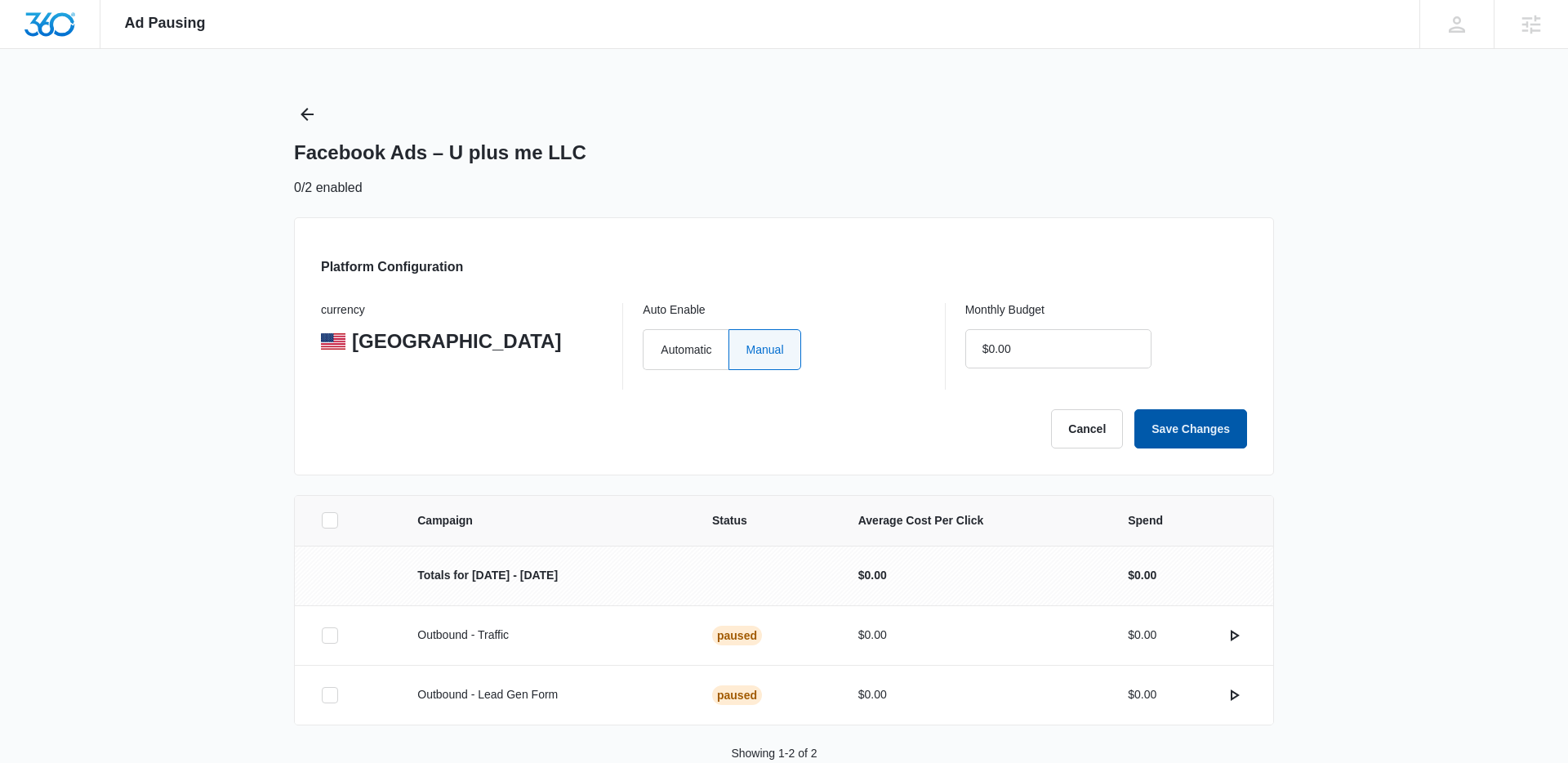
click at [1217, 426] on button "Save Changes" at bounding box center [1191, 428] width 113 height 39
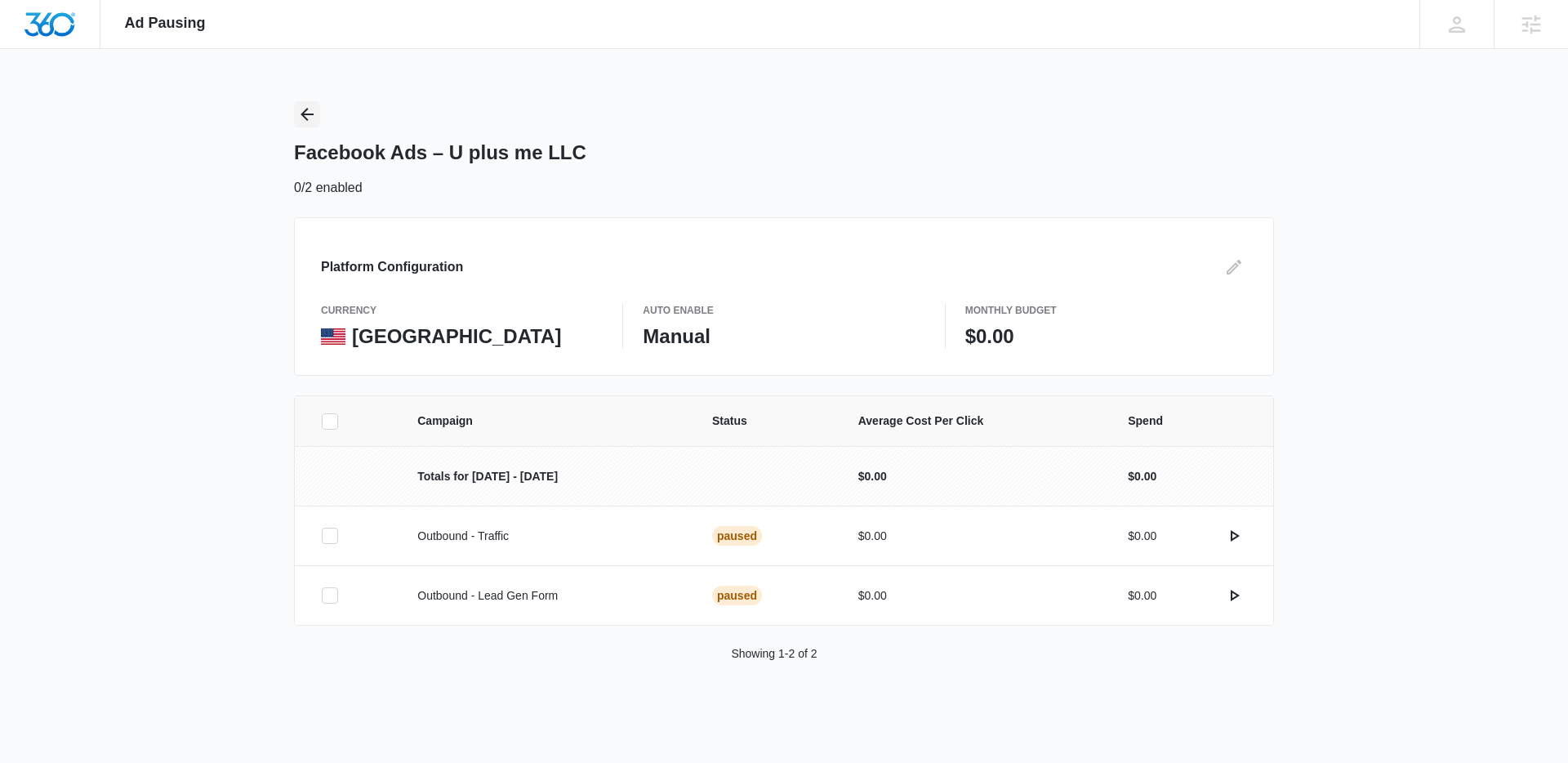
click at [308, 116] on icon "Back" at bounding box center [307, 114] width 20 height 20
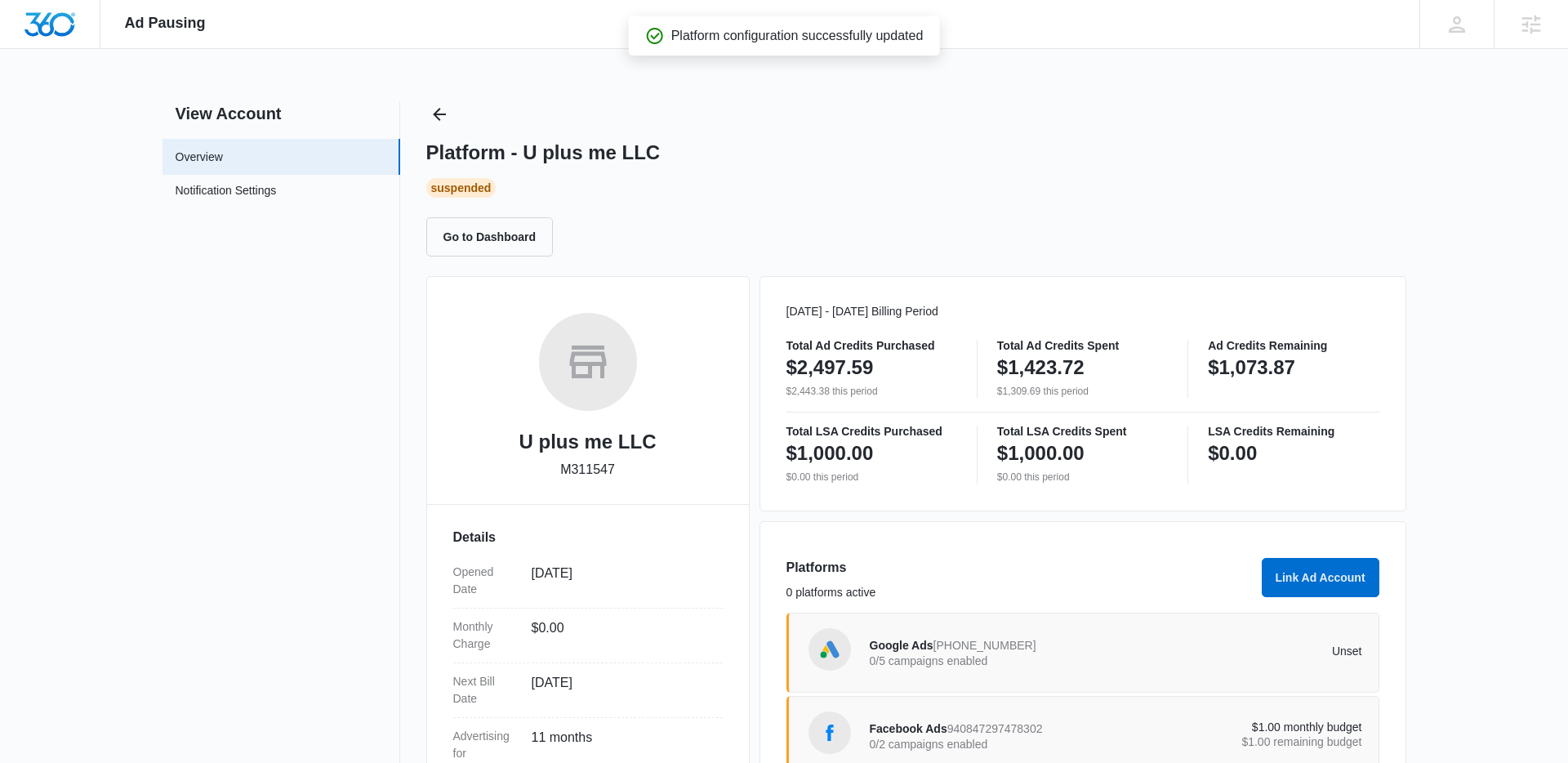
scroll to position [221, 0]
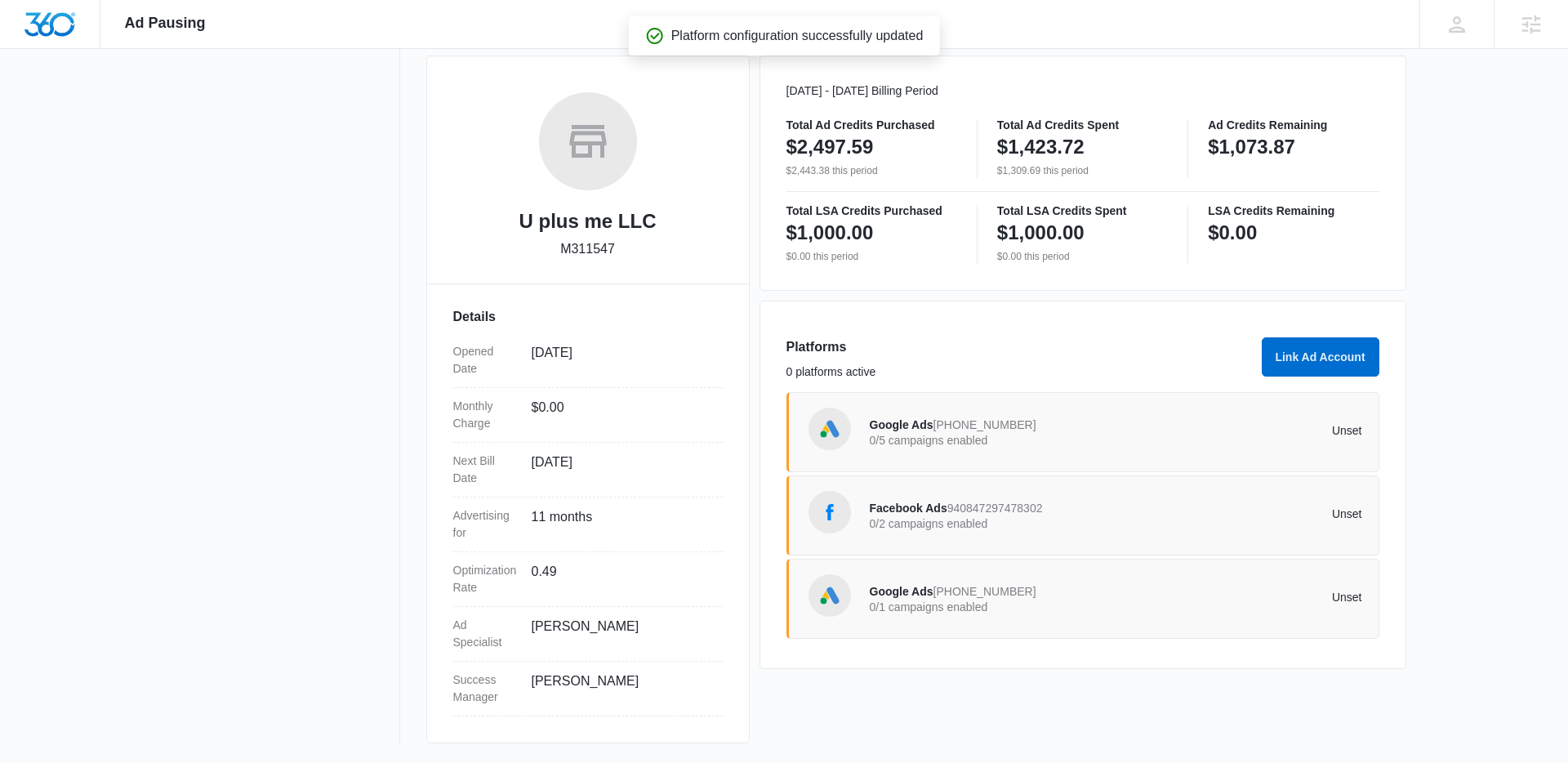
click at [1165, 587] on div "Google Ads [PHONE_NUMBER] 0/1 campaigns enabled Unset" at bounding box center [1115, 599] width 493 height 46
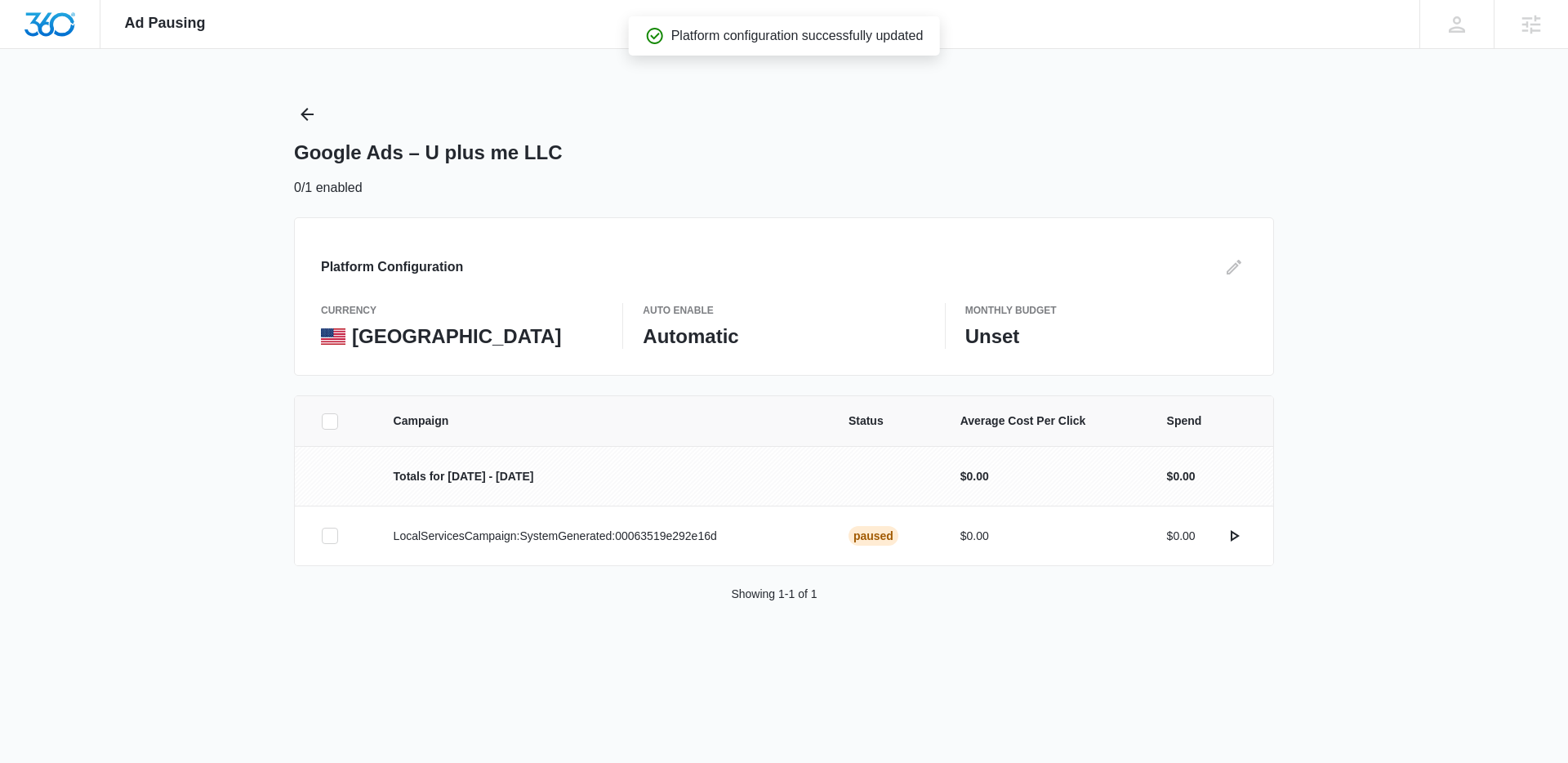
click at [1240, 242] on div "Platform Configuration currency United States Auto Enable Automatic Monthly Bud…" at bounding box center [784, 296] width 980 height 158
click at [1240, 264] on icon "Edit" at bounding box center [1234, 267] width 20 height 20
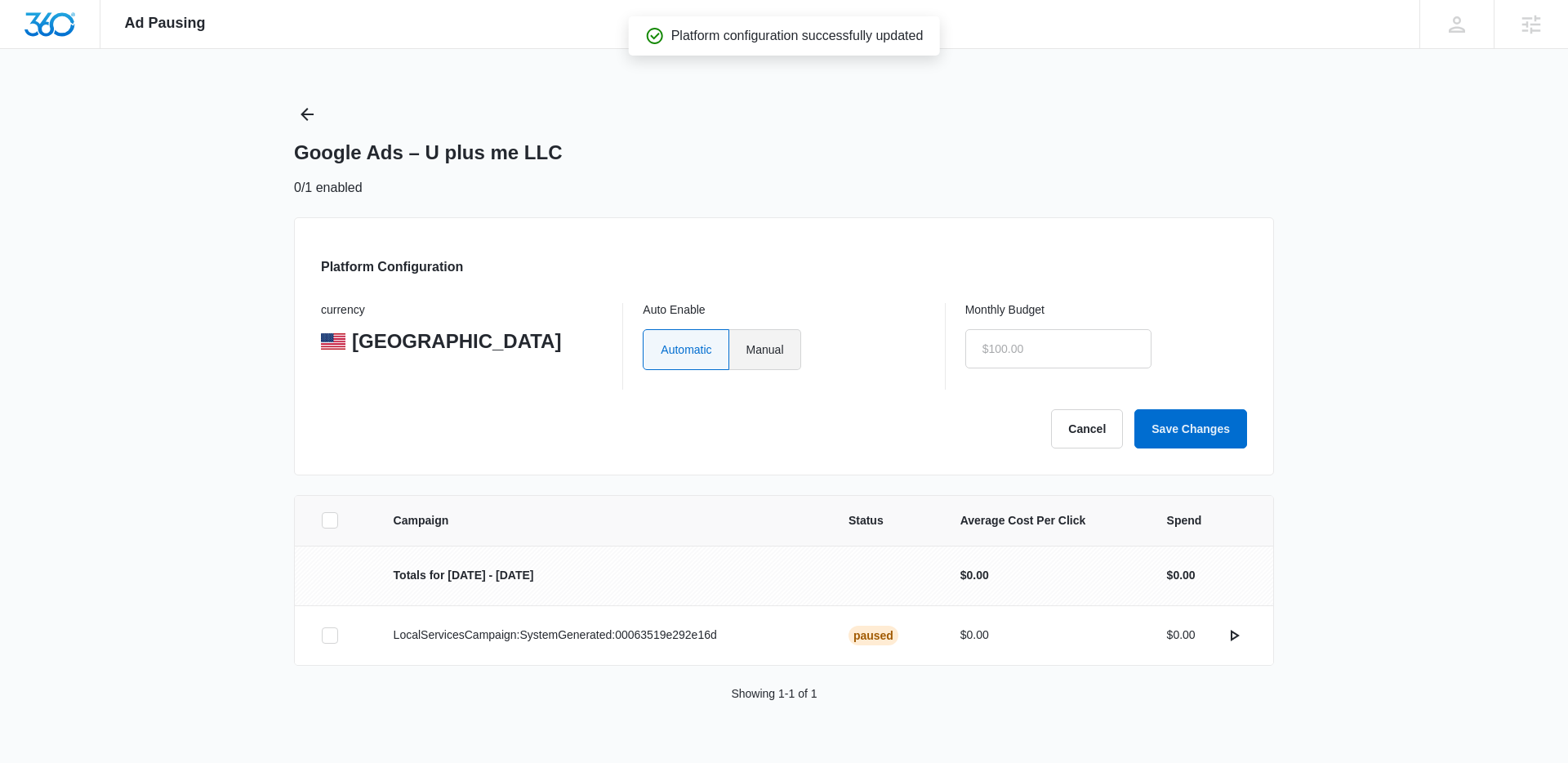
click at [751, 355] on label "Manual" at bounding box center [764, 349] width 72 height 41
click at [746, 349] on input "Manual" at bounding box center [745, 348] width 1 height 1
radio input "true"
click at [984, 346] on input "text" at bounding box center [1058, 348] width 186 height 39
type input "$0.00"
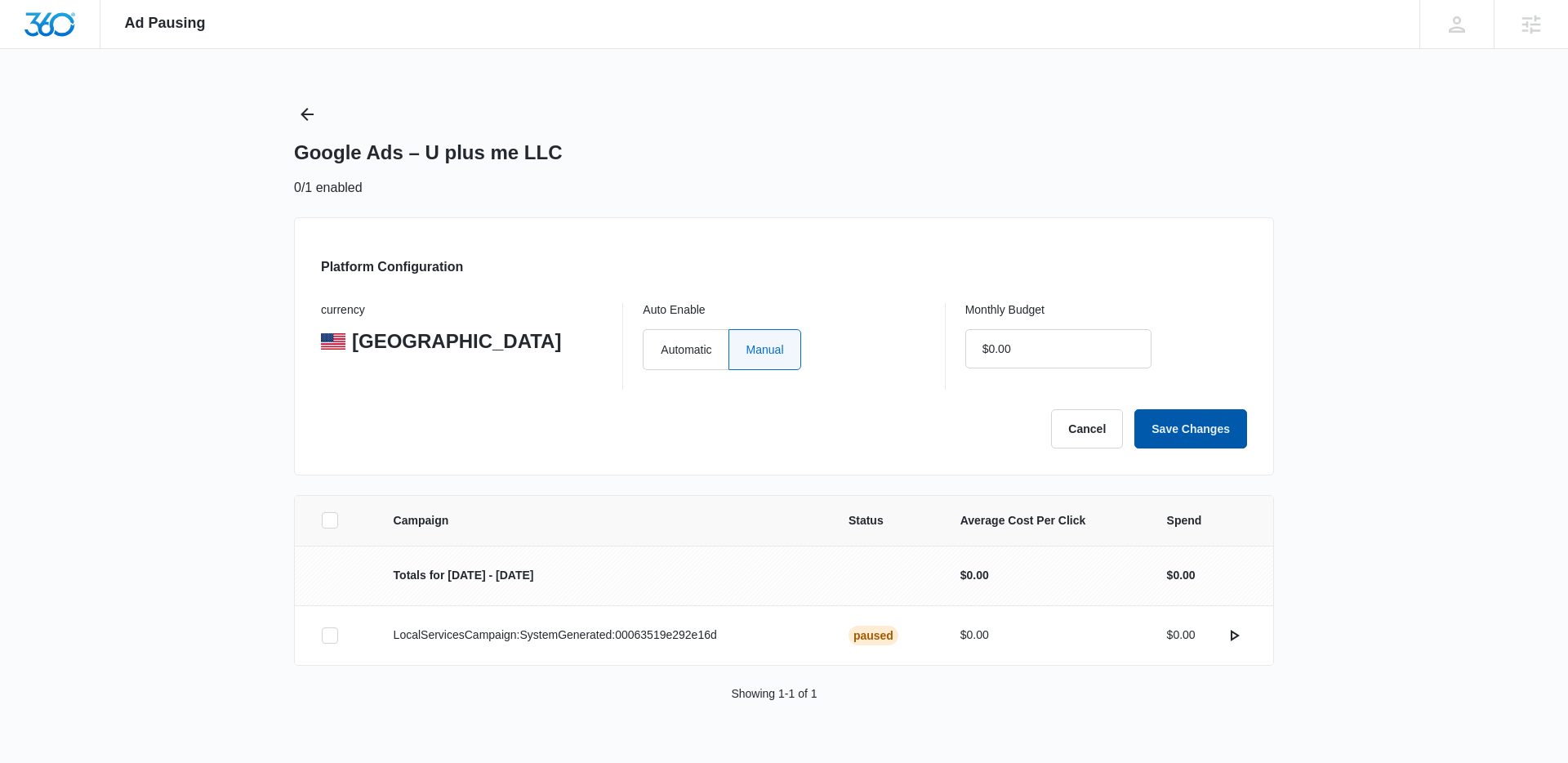
click at [1194, 421] on button "Save Changes" at bounding box center [1191, 428] width 113 height 39
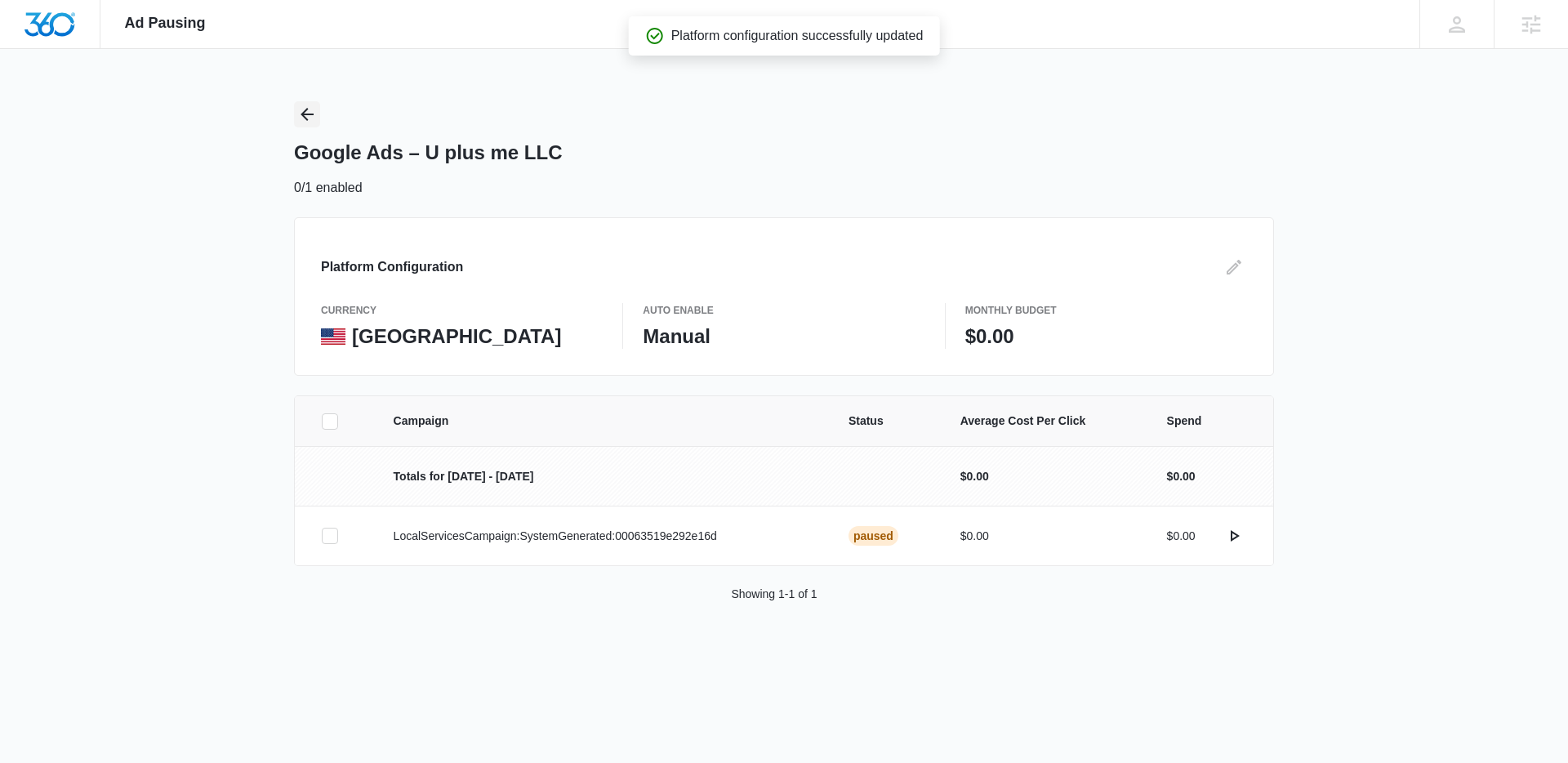
click at [312, 116] on icon "Back" at bounding box center [307, 114] width 20 height 20
